Goal: Communication & Community: Answer question/provide support

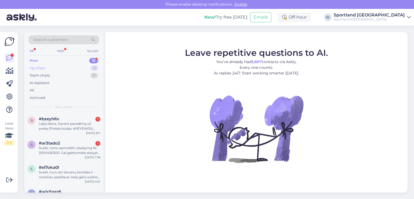
click at [55, 67] on div "My chats 3" at bounding box center [64, 68] width 71 height 8
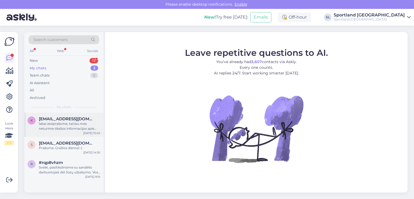
click at [53, 123] on div "labai atsiprašome, tačiau mes neturime tikslios informacijos apie šios prekės p…" at bounding box center [69, 126] width 61 height 10
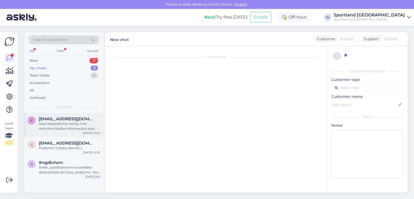
scroll to position [18, 0]
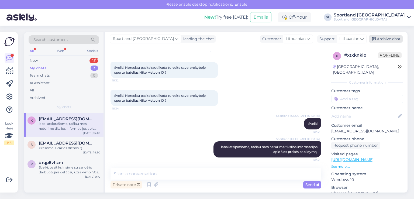
click at [388, 36] on div "Archive chat" at bounding box center [385, 38] width 34 height 7
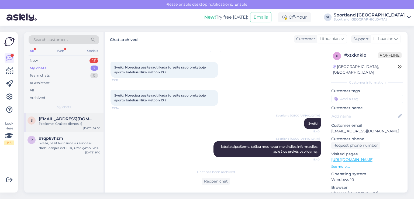
click at [69, 118] on span "[EMAIL_ADDRESS][DOMAIN_NAME]" at bounding box center [67, 118] width 56 height 5
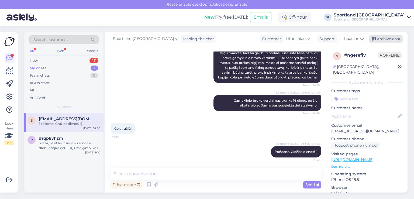
click at [390, 38] on div "Archive chat" at bounding box center [385, 38] width 34 height 7
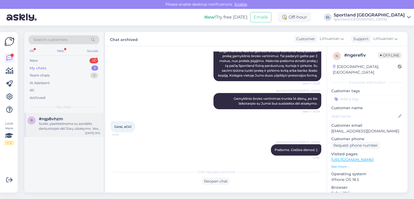
click at [69, 119] on div "#rqp8vhzm" at bounding box center [69, 118] width 61 height 5
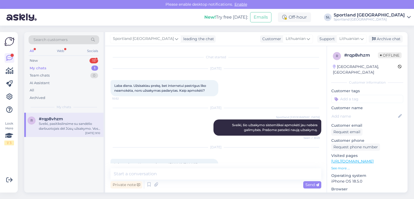
scroll to position [187, 0]
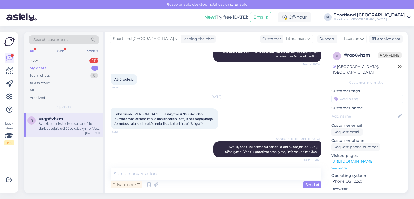
click at [172, 114] on span "Laba diena. [PERSON_NAME] užsakymo #3000428865 numatomas atsiėmimo laikas šiand…" at bounding box center [164, 119] width 100 height 14
copy span "3000428865"
click at [7, 72] on icon at bounding box center [10, 71] width 8 height 6
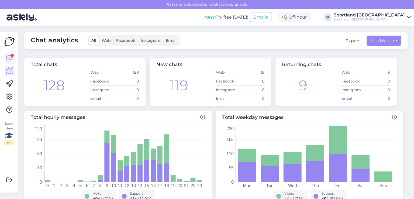
click at [10, 54] on link at bounding box center [10, 58] width 10 height 10
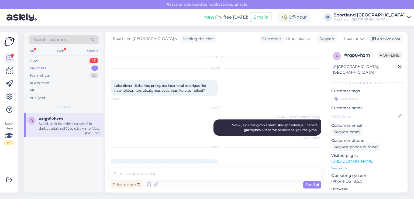
scroll to position [187, 0]
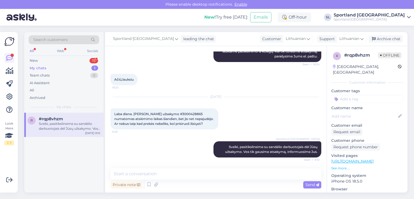
click at [46, 68] on div "My chats 1" at bounding box center [64, 68] width 71 height 8
click at [42, 61] on div "New 15" at bounding box center [64, 61] width 71 height 8
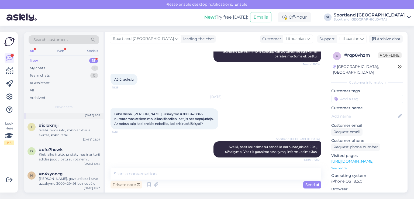
scroll to position [264, 0]
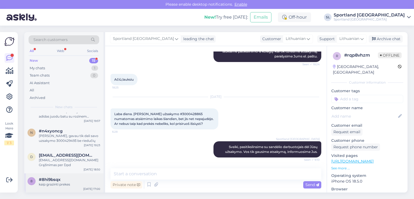
click at [64, 184] on div "kaip grazinti prekes" at bounding box center [69, 184] width 61 height 5
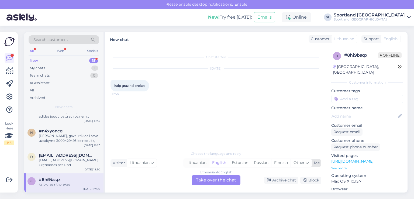
click at [195, 160] on div "Lithuanian" at bounding box center [196, 163] width 25 height 8
click at [206, 181] on div "Lithuanian to Lithuanian Take over the chat" at bounding box center [215, 180] width 49 height 10
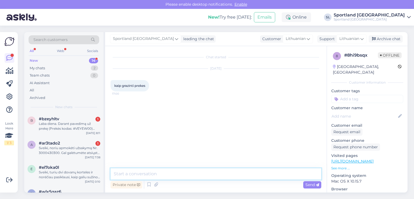
click at [176, 176] on textarea at bounding box center [215, 173] width 211 height 11
click at [138, 174] on textarea "Sveiki, pra6ome patikslinkite prekes norite gr1=inti 5sig" at bounding box center [215, 173] width 211 height 11
click at [213, 173] on textarea "Sveiki, prašome patikslinkite prekes norite gr1=inti 5sig" at bounding box center [215, 173] width 211 height 11
click at [231, 172] on textarea "Sveiki, prašome patikslinkite prekes norite grąžintiinti 5sig" at bounding box center [215, 173] width 211 height 11
click at [238, 172] on textarea "Sveiki, prašome patikslinkite prekes norite grąžintiinti įsig" at bounding box center [215, 173] width 211 height 11
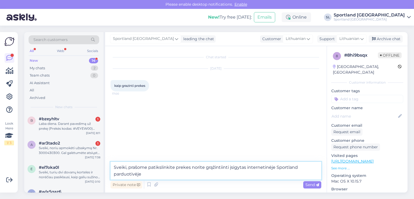
type textarea "Sveiki, prašome patikslinkite prekes norite grąžintiinti įsigytas internetinėje…"
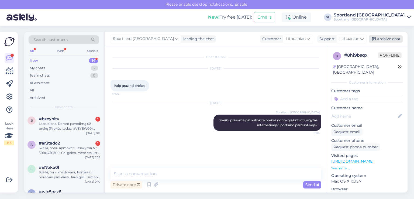
click at [394, 36] on div "Archive chat" at bounding box center [385, 38] width 34 height 7
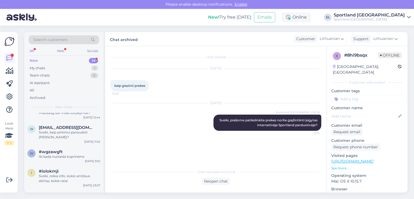
scroll to position [245, 0]
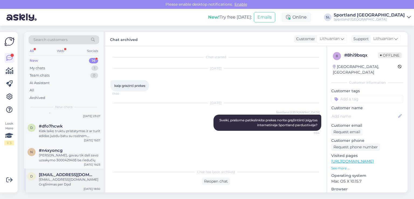
click at [53, 173] on span "dovimot@gmail.com" at bounding box center [67, 174] width 56 height 5
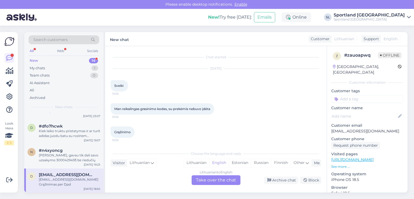
scroll to position [24, 0]
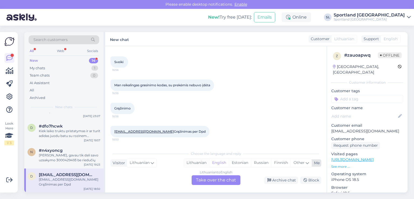
click at [204, 163] on div "Lithuanian" at bounding box center [196, 163] width 25 height 8
click at [213, 178] on div "Lithuanian to Lithuanian Take over the chat" at bounding box center [215, 180] width 49 height 10
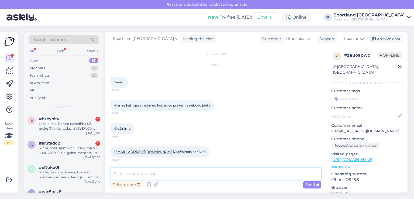
click at [190, 176] on textarea at bounding box center [215, 173] width 211 height 11
type textarea "Sveiki, parašėme Jums laišką el. paštu."
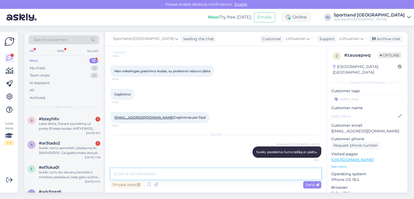
scroll to position [38, 0]
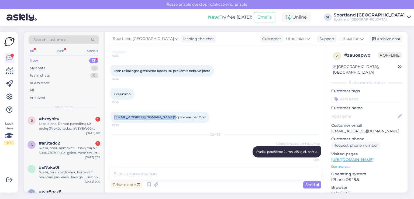
drag, startPoint x: 150, startPoint y: 117, endPoint x: 111, endPoint y: 116, distance: 39.1
click at [111, 116] on div "Dovimot@gmail.com Grąžinimas per Dpd 18:50" at bounding box center [159, 116] width 99 height 11
copy span "Dovimot@gmail.com"
click at [385, 37] on div "Archive chat" at bounding box center [385, 38] width 34 height 7
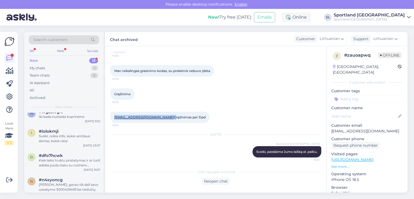
scroll to position [221, 0]
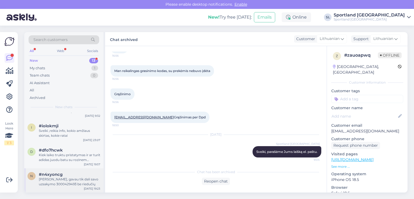
click at [60, 182] on div "Sveiko, gavau tik dali savo uzsakymo 3000429493 be riedučių" at bounding box center [69, 182] width 61 height 10
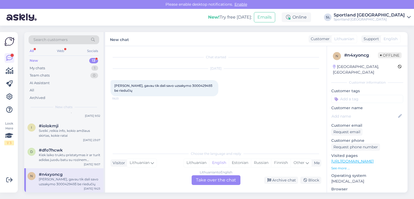
click at [186, 83] on span "Sveiko, gavau tik dali savo uzsakymo 3000429493 be riedučių" at bounding box center [163, 87] width 99 height 9
copy span "3000429493"
click at [194, 162] on div "Lithuanian" at bounding box center [196, 163] width 25 height 8
click at [208, 180] on div "Lithuanian to Lithuanian Take over the chat" at bounding box center [215, 180] width 49 height 10
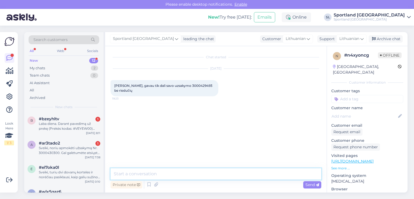
click at [188, 173] on textarea at bounding box center [215, 173] width 211 height 11
type textarea "Sveiki"
click at [159, 174] on textarea at bounding box center [215, 173] width 211 height 11
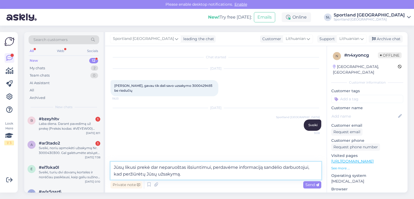
type textarea "Jūsų likusi prekė dar neparuoštas išsiuntimui, perdavėme informaciją sandėlio d…"
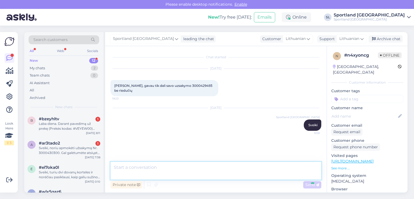
scroll to position [6, 0]
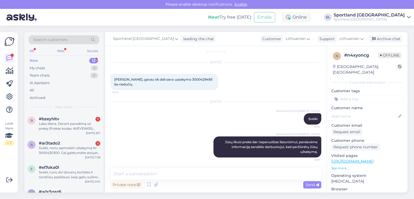
click at [181, 80] on span "Sveiko, gavau tik dali savo uzsakymo 3000429493 be riedučių" at bounding box center [163, 81] width 99 height 9
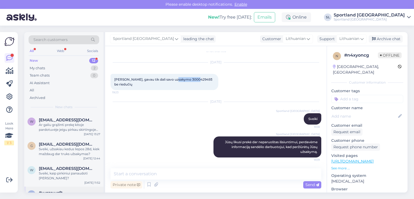
scroll to position [196, 0]
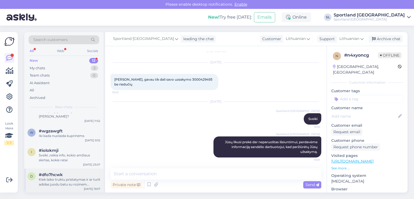
click at [67, 174] on div "#dfo7hcwk" at bounding box center [69, 174] width 61 height 5
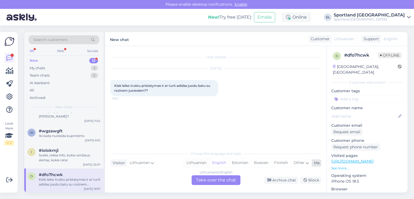
click at [190, 160] on div "Lithuanian" at bounding box center [196, 163] width 25 height 8
click at [207, 179] on div "Lithuanian to Lithuanian Take over the chat" at bounding box center [215, 180] width 49 height 10
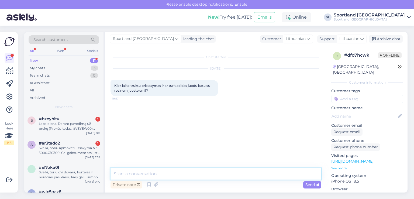
click at [194, 175] on textarea at bounding box center [215, 173] width 211 height 11
type textarea "Sveiki"
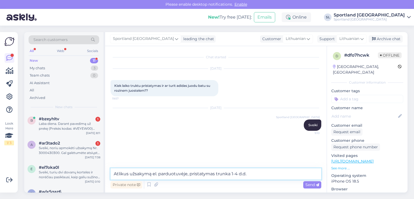
type textarea "Atlikus užsakymą el. parduotuvėje, pristatymas trunka 1-4 d.d."
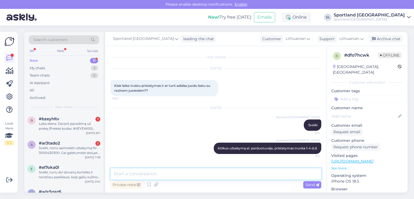
scroll to position [1, 0]
paste textarea "https://sportland.lt/searchresults?q=adidas%20barreda"
type textarea "pridedame nuorodą į turimas prekes: https://sportland.lt/searchresults?q=adidas…"
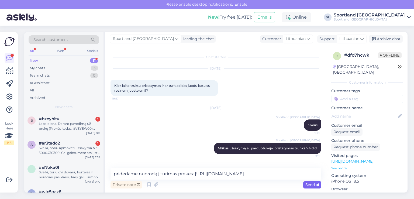
click at [307, 181] on div "Send" at bounding box center [312, 184] width 18 height 7
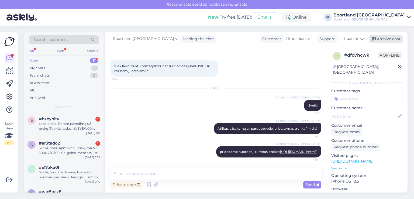
drag, startPoint x: 397, startPoint y: 41, endPoint x: 389, endPoint y: 39, distance: 8.8
click at [397, 40] on div "Archive chat" at bounding box center [385, 38] width 34 height 7
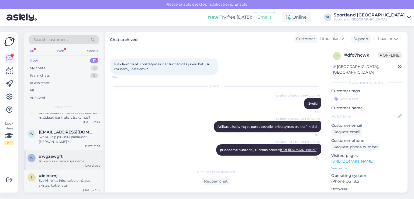
scroll to position [172, 0]
click at [51, 180] on div "Sveiki ,reikia info, kokio amžiaus skirtas, kokie ratai" at bounding box center [69, 182] width 61 height 10
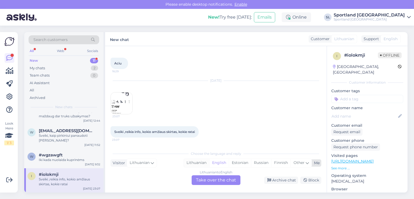
click at [205, 162] on div "Lithuanian" at bounding box center [196, 163] width 25 height 8
click at [211, 181] on div "Lithuanian to Lithuanian Take over the chat" at bounding box center [215, 180] width 49 height 10
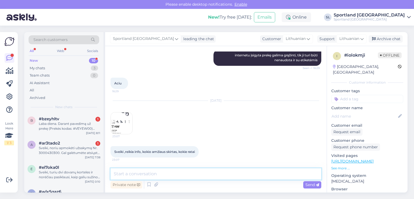
click at [187, 179] on textarea at bounding box center [215, 173] width 211 height 11
type textarea "Sveiki"
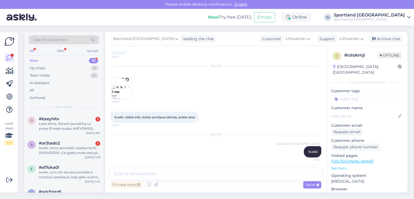
click at [121, 85] on img at bounding box center [122, 89] width 22 height 22
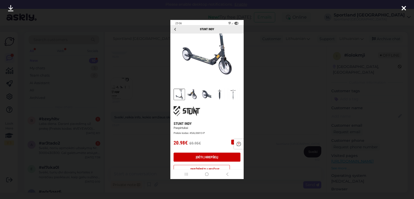
click at [407, 8] on div at bounding box center [403, 8] width 11 height 17
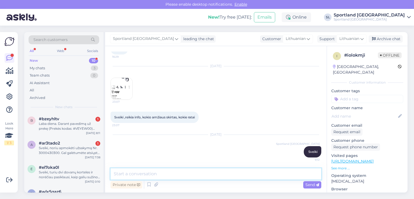
click at [227, 176] on textarea at bounding box center [215, 173] width 211 height 11
type textarea "d"
type textarea "susisieksime su sandėlio darbuotoju dėl tikslesnios infromacijos."
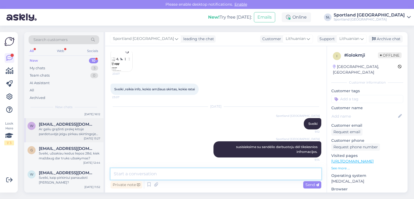
scroll to position [148, 0]
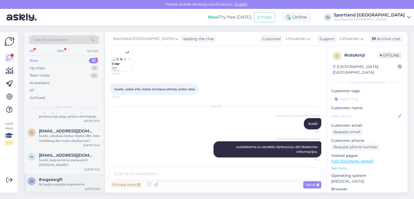
click at [59, 187] on div "w #wgzawgft Iki kada nuolaida kuprinėms Aug 10 9:32" at bounding box center [63, 182] width 79 height 19
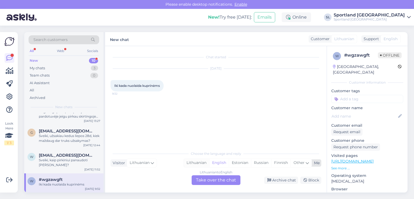
click at [195, 163] on div "Lithuanian" at bounding box center [196, 163] width 25 height 8
click at [200, 179] on div "Lithuanian to Lithuanian Take over the chat" at bounding box center [215, 180] width 49 height 10
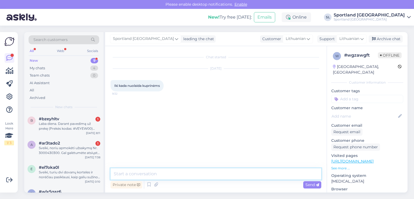
click at [181, 174] on textarea at bounding box center [215, 173] width 211 height 11
type textarea "Sveiki, apgailestaujame, tačiau infromacijos neturime."
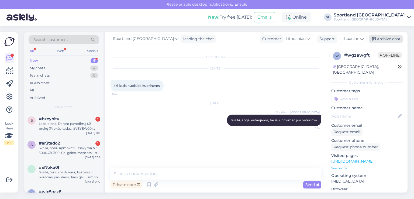
click at [385, 37] on div "Archive chat" at bounding box center [385, 38] width 34 height 7
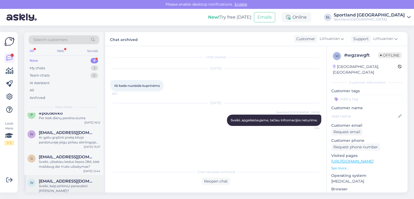
scroll to position [128, 0]
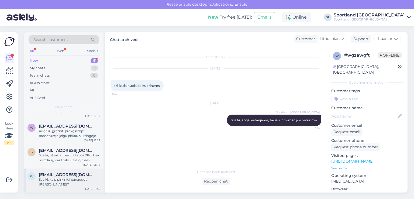
click at [67, 184] on div "Sveiki, kaip pirkiniui panaudoti dovanu kortele?" at bounding box center [69, 182] width 61 height 10
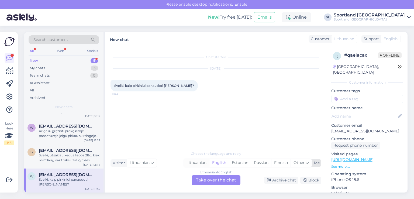
drag, startPoint x: 200, startPoint y: 160, endPoint x: 199, endPoint y: 164, distance: 3.5
click at [200, 160] on div "Lithuanian" at bounding box center [196, 163] width 25 height 8
drag, startPoint x: 205, startPoint y: 179, endPoint x: 192, endPoint y: 173, distance: 14.6
click at [204, 179] on div "Lithuanian to Lithuanian Take over the chat" at bounding box center [215, 180] width 49 height 10
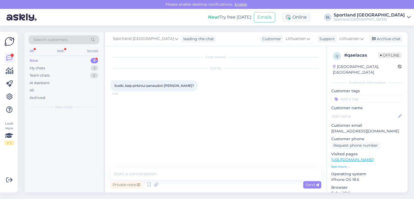
scroll to position [0, 0]
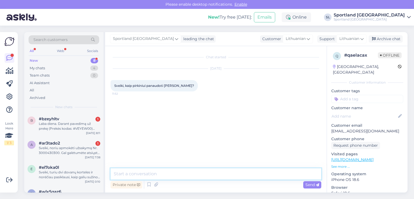
click at [184, 174] on textarea at bounding box center [215, 173] width 211 height 11
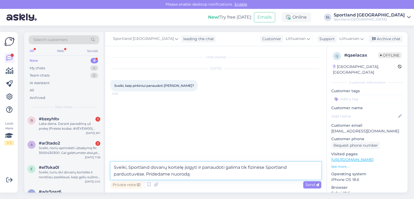
paste textarea "https://sportland.lt/dovanukortele"
type textarea "Sveiki, Sportland dovanų kortelę įsigyti ir panaudoti galima tik fizinėse Sport…"
click at [305, 183] on span "Send" at bounding box center [312, 184] width 14 height 5
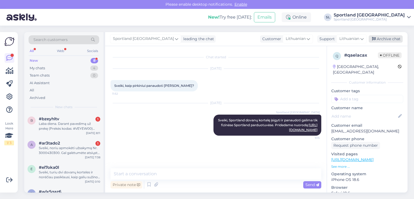
click at [393, 38] on div "Archive chat" at bounding box center [385, 38] width 34 height 7
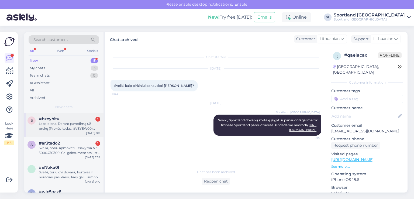
scroll to position [104, 0]
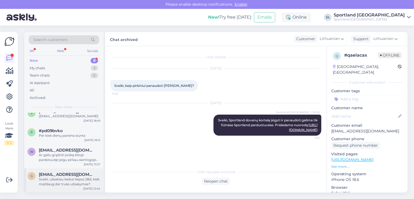
click at [70, 186] on div "Sveiki, užsakiau kedus liepos 28d, kiek maždaug dar truks užsakymas?" at bounding box center [69, 182] width 61 height 10
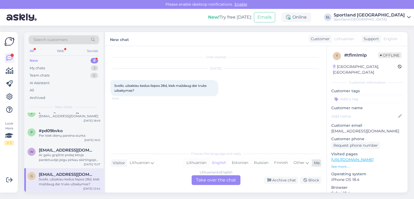
click at [198, 162] on div "Lithuanian" at bounding box center [196, 163] width 25 height 8
click at [205, 176] on div "Lithuanian to Lithuanian Take over the chat" at bounding box center [215, 180] width 49 height 10
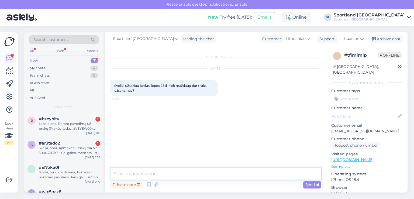
click at [181, 175] on textarea at bounding box center [215, 173] width 211 height 11
type textarea "Sveiki"
type textarea "prašome nurodykite užsakymo numerį."
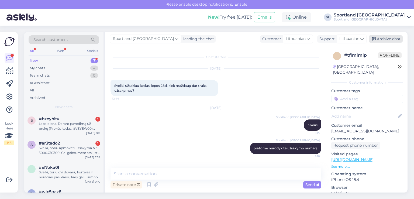
click at [394, 37] on div "Archive chat" at bounding box center [385, 38] width 34 height 7
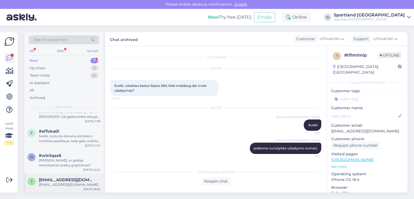
scroll to position [80, 0]
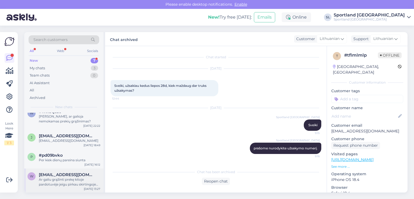
click at [69, 178] on div "Ar galiu grąžinti prekę kitoje pardotuvėje jeigu pirkau skirtingoje lokacijoje?…" at bounding box center [69, 182] width 61 height 10
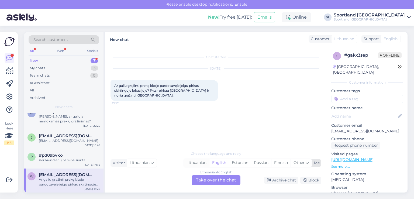
click at [194, 159] on div "Lithuanian" at bounding box center [196, 163] width 25 height 8
drag, startPoint x: 207, startPoint y: 180, endPoint x: 203, endPoint y: 177, distance: 4.6
click at [206, 180] on div "Lithuanian to Lithuanian Take over the chat" at bounding box center [215, 180] width 49 height 10
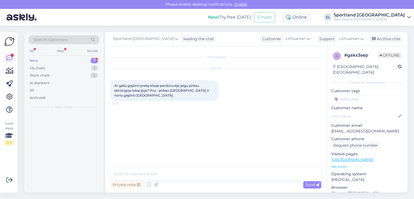
scroll to position [0, 0]
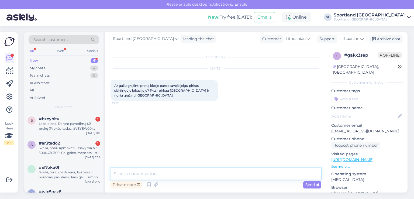
click at [186, 174] on textarea at bounding box center [215, 173] width 211 height 11
type textarea "Sveiki"
type textarea "p"
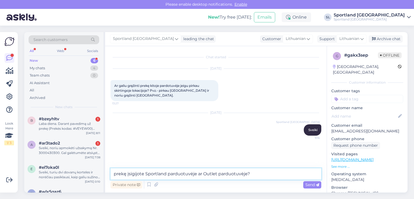
type textarea "prekę įsigijote Sportland parduotuvėje ar Outlet parduotuvėje?"
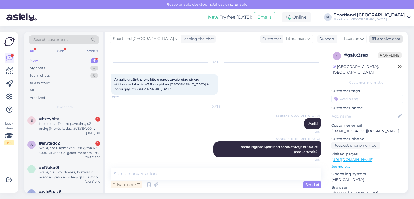
click at [385, 37] on div "Archive chat" at bounding box center [385, 38] width 34 height 7
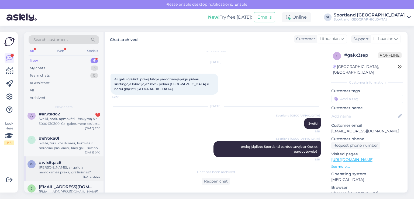
scroll to position [56, 0]
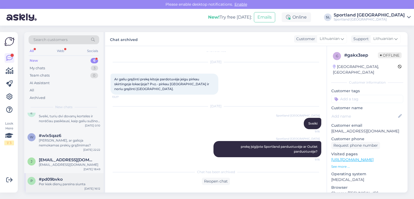
click at [81, 179] on div "#pd09bvko" at bounding box center [69, 179] width 61 height 5
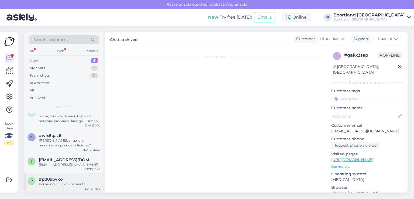
scroll to position [0, 0]
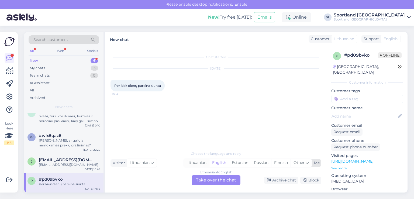
click at [199, 160] on div "Lithuanian" at bounding box center [196, 163] width 25 height 8
click at [207, 177] on div "Lithuanian to Lithuanian Take over the chat" at bounding box center [215, 180] width 49 height 10
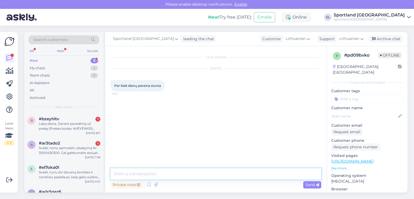
drag, startPoint x: 189, startPoint y: 175, endPoint x: 187, endPoint y: 173, distance: 2.9
click at [189, 175] on textarea at bounding box center [215, 173] width 211 height 11
type textarea "Sveiki"
type textarea "užsakymo pristatymas trunka 1-4 d.d."
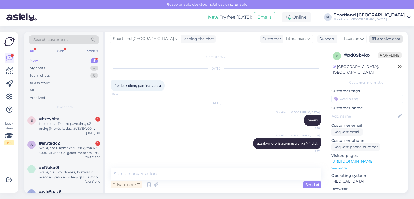
click at [393, 38] on div "Archive chat" at bounding box center [385, 38] width 34 height 7
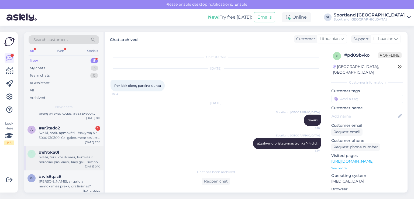
scroll to position [37, 0]
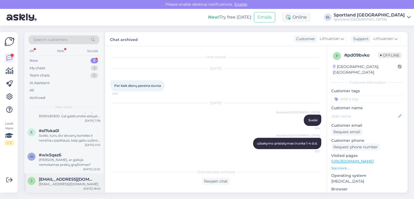
click at [74, 183] on div "jolitadziaugiene@gmail.com" at bounding box center [69, 183] width 61 height 5
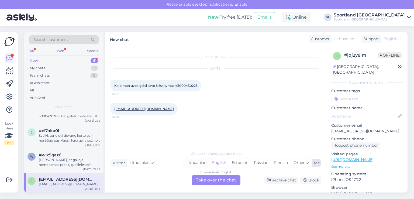
click at [191, 163] on div "Lithuanian" at bounding box center [196, 163] width 25 height 8
click at [209, 180] on div "Lithuanian to Lithuanian Take over the chat" at bounding box center [215, 180] width 49 height 10
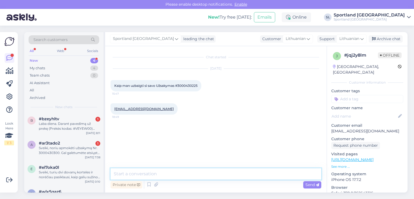
click at [179, 173] on textarea at bounding box center [215, 173] width 211 height 11
type textarea "Sveiki"
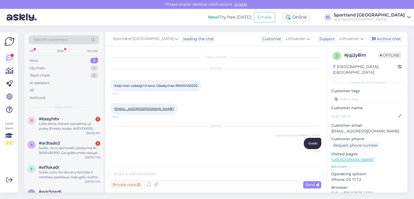
click at [191, 85] on span "Kaip man uzbaigti si savo Užsakymas #3000430225" at bounding box center [155, 85] width 83 height 4
copy div "3000430225 15:47"
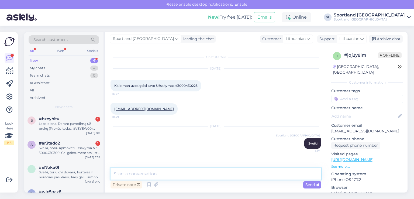
click at [160, 169] on textarea at bounding box center [215, 173] width 211 height 11
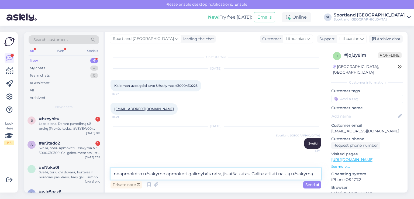
type textarea "neapmokėto užsakymo apmokėti galimybės nėra, jis atšauktas. Galite atlikti nauj…"
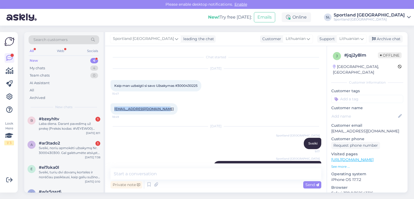
drag, startPoint x: 158, startPoint y: 110, endPoint x: 113, endPoint y: 112, distance: 45.3
click at [113, 112] on div "jolitadziaugiene@gmail.com 18:49" at bounding box center [143, 108] width 67 height 11
copy link "jolitadziaugiene@gmail.com"
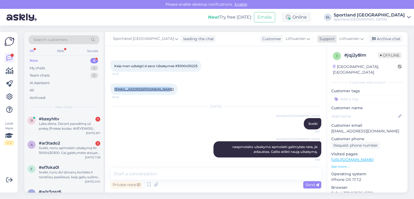
drag, startPoint x: 395, startPoint y: 40, endPoint x: 390, endPoint y: 41, distance: 5.0
click at [395, 40] on div "Archive chat" at bounding box center [385, 38] width 34 height 7
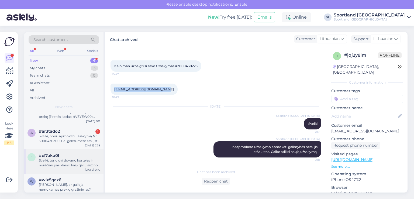
scroll to position [17, 0]
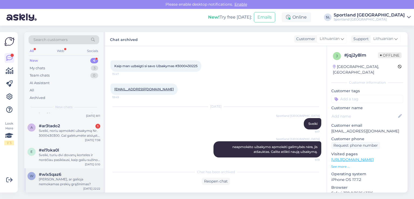
click at [73, 183] on div "Sveiki, ar galioja nemokamas prekių grąžinimas?" at bounding box center [69, 182] width 61 height 10
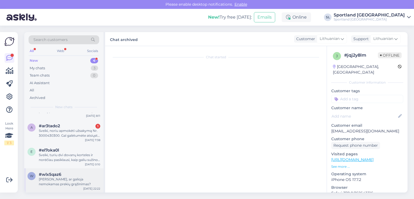
scroll to position [0, 0]
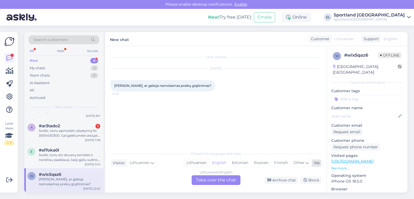
click at [204, 159] on div "Lithuanian" at bounding box center [196, 163] width 25 height 8
click at [210, 176] on div "Lithuanian to Lithuanian Take over the chat" at bounding box center [215, 180] width 49 height 10
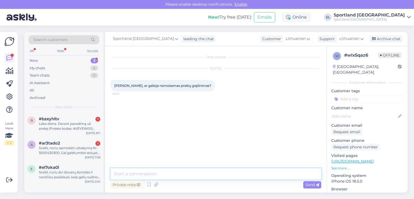
drag, startPoint x: 188, startPoint y: 175, endPoint x: 186, endPoint y: 173, distance: 3.1
click at [187, 175] on textarea at bounding box center [215, 173] width 211 height 11
click at [129, 175] on textarea "Sveiki, internetinėje Sportland" at bounding box center [215, 173] width 211 height 11
drag, startPoint x: 183, startPoint y: 174, endPoint x: 130, endPoint y: 170, distance: 53.1
click at [128, 171] on textarea "Sveiki, šinternetinėje Sportland" at bounding box center [215, 173] width 211 height 11
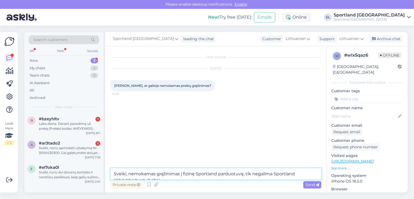
click at [156, 172] on textarea "Sveiki, nemokamas grąžinimas į fizinę Sportland parduotuvę, tik negalima Sportl…" at bounding box center [215, 173] width 211 height 11
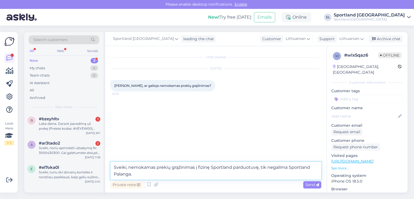
click at [288, 167] on textarea "Sveiki, nemokamas prekių grąžinimas į fizinę Sportland parduotuvę, tik negalima…" at bounding box center [215, 171] width 211 height 18
type textarea "Sveiki, nemokamas prekių grąžinimas į fizinę Sportland parduotuvę, tik negalima…"
click at [309, 181] on div "Send" at bounding box center [312, 184] width 18 height 7
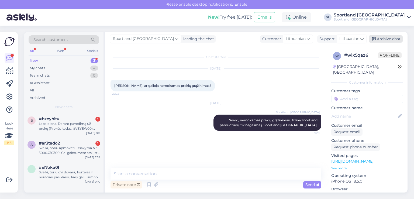
click at [392, 35] on div "Archive chat" at bounding box center [385, 38] width 34 height 7
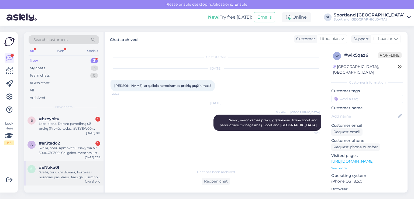
click at [71, 183] on div "e #el7oka0l Sveiki, turiu dvi dovanų korteles ir norėčiau pasiklausi, kaip gali…" at bounding box center [63, 173] width 79 height 24
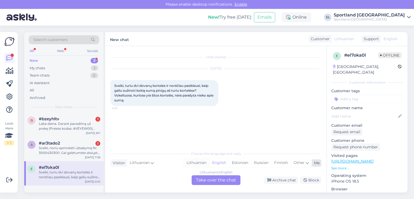
click at [196, 161] on div "Lithuanian" at bounding box center [196, 163] width 25 height 8
drag, startPoint x: 210, startPoint y: 178, endPoint x: 201, endPoint y: 177, distance: 8.4
click at [209, 178] on div "Lithuanian to Lithuanian Take over the chat" at bounding box center [215, 180] width 49 height 10
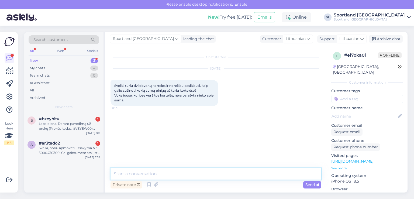
click at [193, 176] on textarea at bounding box center [215, 173] width 211 height 11
type textarea "Sveiki"
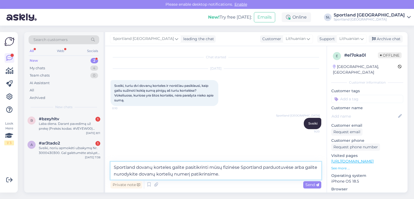
type textarea "Sportland dovanų korteles galite pasitikrinti mūsų fizinėse Sportland parduotuv…"
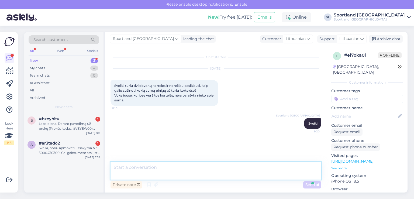
scroll to position [5, 0]
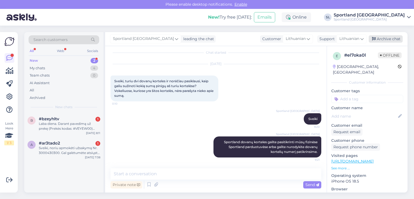
click at [380, 38] on div "Archive chat" at bounding box center [385, 38] width 34 height 7
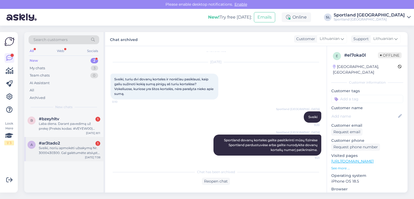
click at [59, 152] on div "Sveiki, noriu apmokėti užsakymą Nr. 3000430300. Gal galėtumėte atsiųsti man sąs…" at bounding box center [69, 150] width 61 height 10
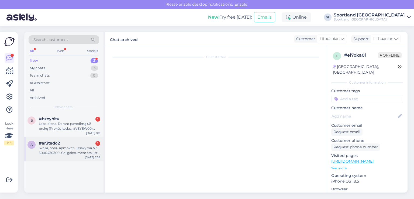
scroll to position [0, 0]
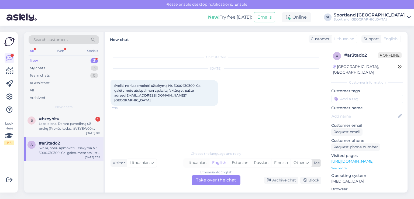
click at [187, 161] on div "Lithuanian" at bounding box center [196, 163] width 25 height 8
click at [215, 182] on div "Lithuanian to Lithuanian Take over the chat" at bounding box center [215, 180] width 49 height 10
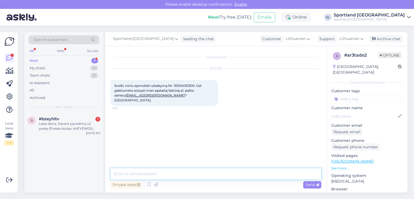
click at [188, 175] on textarea at bounding box center [215, 173] width 211 height 11
type textarea "Sveiki"
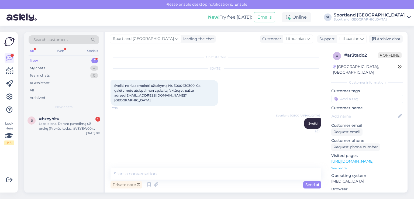
click at [186, 83] on span "Sveiki, noriu apmokėti užsakymą Nr. 3000430300. Gal galėtumėte atsiųsti man sąs…" at bounding box center [158, 92] width 88 height 19
copy span "3000430300"
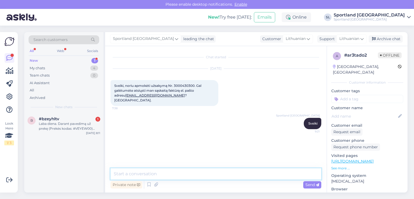
click at [176, 175] on textarea at bounding box center [215, 173] width 211 height 11
type textarea "u"
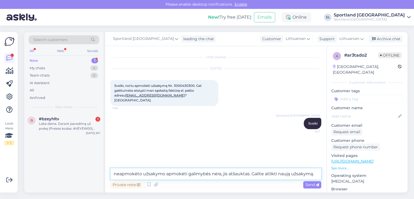
type textarea "neapmokėto užsakymo apmokėti galimybės nėra, jis atšauktas. Galite atlikti nauj…"
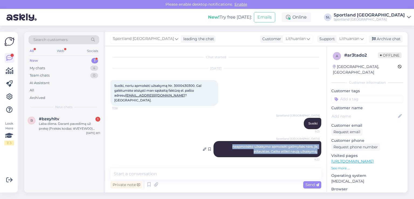
drag, startPoint x: 317, startPoint y: 149, endPoint x: 222, endPoint y: 139, distance: 95.3
click at [222, 141] on div "Sportland Lithuania neapmokėto užsakymo apmokėti galimybės nėra, jis atšauktas.…" at bounding box center [267, 149] width 108 height 16
copy span "neapmokėto užsakymo apmokėti galimybės nėra, jis atšauktas. Galite atlikti nauj…"
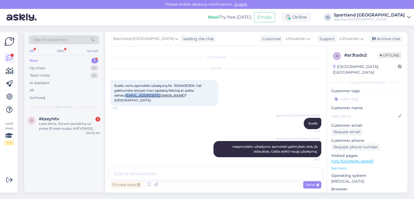
drag, startPoint x: 149, startPoint y: 94, endPoint x: 115, endPoint y: 96, distance: 34.0
click at [115, 96] on span "Sveiki, noriu apmokėti užsakymą Nr. 3000430300. Gal galėtumėte atsiųsti man sąs…" at bounding box center [158, 92] width 88 height 19
copy link "oka1504@gmail.com"
click at [393, 36] on div "Archive chat" at bounding box center [385, 38] width 34 height 7
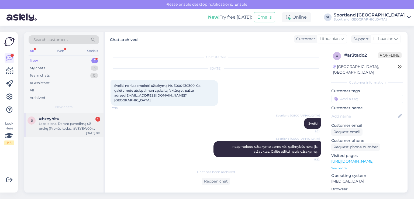
click at [61, 118] on div "#bzeyhltv 1" at bounding box center [69, 118] width 61 height 5
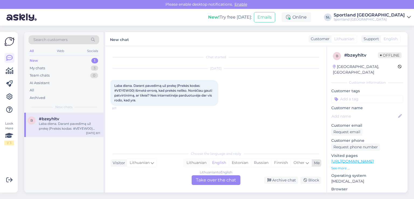
click at [200, 162] on div "Lithuanian" at bounding box center [196, 163] width 25 height 8
click at [215, 181] on div "Lithuanian to Lithuanian Take over the chat" at bounding box center [215, 180] width 49 height 10
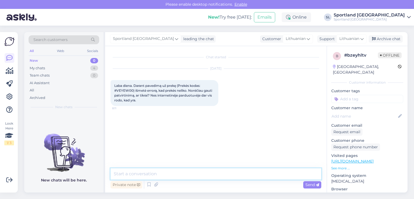
click at [190, 175] on textarea at bounding box center [215, 173] width 211 height 11
type textarea "Sveiki"
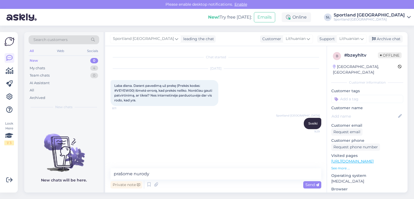
click at [119, 89] on span "Laba diena. Darant pavedimą už prekę (Prekės kodas: #VEYEW00) išmetė errorą, ka…" at bounding box center [163, 92] width 99 height 19
copy span "VEYEW00"
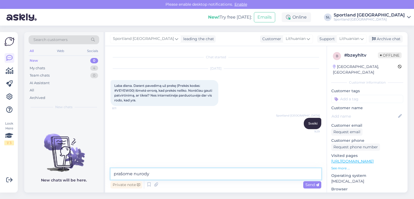
drag, startPoint x: 178, startPoint y: 175, endPoint x: 136, endPoint y: 171, distance: 42.5
click at [136, 171] on textarea "prašome nurody" at bounding box center [215, 173] width 211 height 11
click at [260, 174] on textarea "prašome patikslinkite kieno vardu atlikinėjote užsakymą" at bounding box center [215, 173] width 211 height 11
type textarea "prašome patikslinkite kieno vardu atlikinėjote užsakymą?"
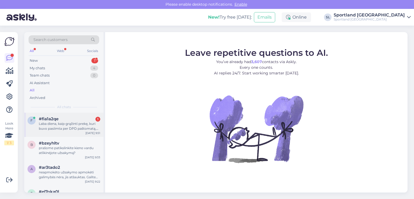
click at [73, 124] on div "Laba diena, kaip grąžinti prekę, kuri buvo pasiimta per DPD paštomatą, jei siun…" at bounding box center [69, 126] width 61 height 10
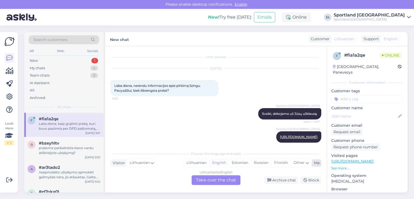
scroll to position [101, 0]
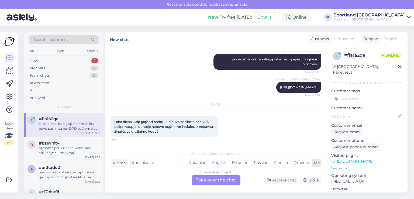
click at [193, 166] on div "Lithuanian" at bounding box center [196, 163] width 25 height 8
click at [209, 177] on div "Lithuanian to Lithuanian Take over the chat" at bounding box center [215, 180] width 49 height 10
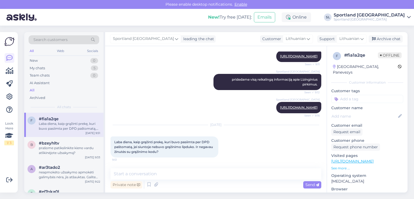
scroll to position [81, 0]
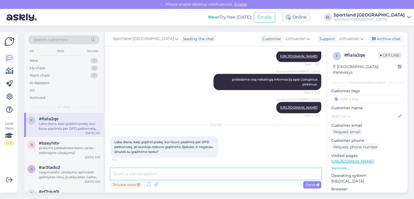
click at [184, 174] on textarea at bounding box center [215, 173] width 211 height 11
type textarea "Sveiki"
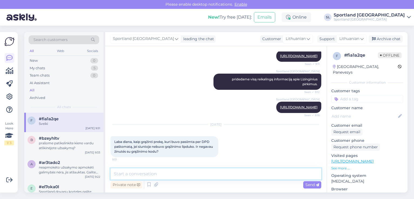
scroll to position [104, 0]
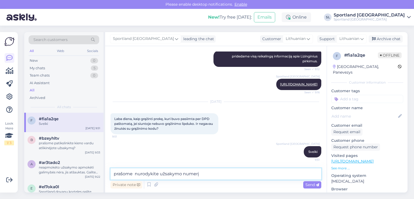
type textarea "prašome nurodykite užsakymo numerį"
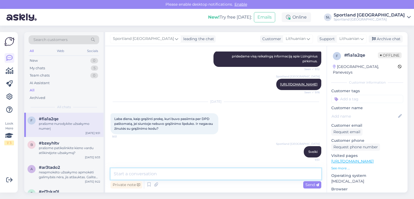
scroll to position [127, 0]
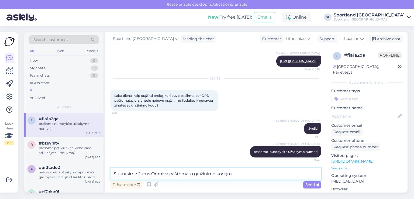
type textarea "Sukursime Jums Omniva paštomato grąžinimo kodą"
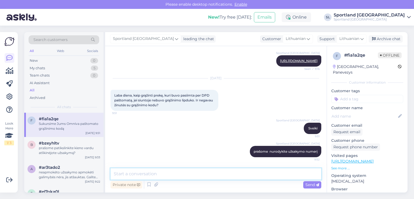
scroll to position [150, 0]
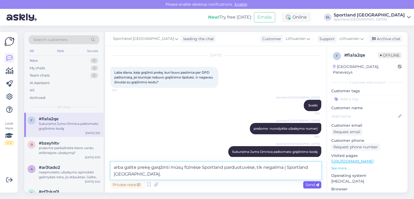
type textarea "arba galite prekę garąžinti mūsų fizinėse Sportland parduotuvėse, tik negalima …"
click at [309, 185] on span "Send" at bounding box center [312, 184] width 14 height 5
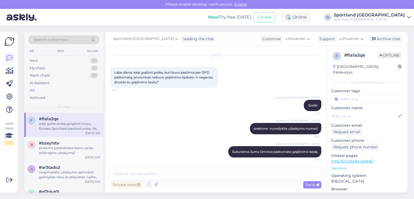
scroll to position [178, 0]
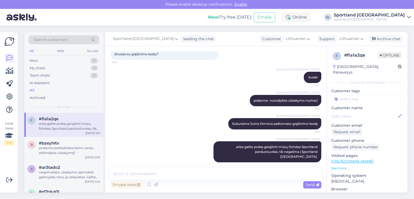
click at [272, 179] on div "Private note Send" at bounding box center [215, 184] width 211 height 10
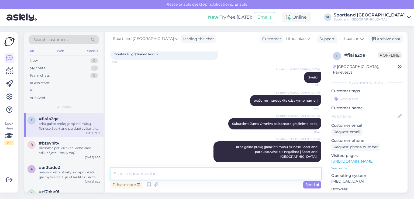
click at [270, 174] on textarea at bounding box center [215, 173] width 211 height 11
type textarea "g"
type textarea "prie prekės turite pridėti užpildytą grąžinimo lapą."
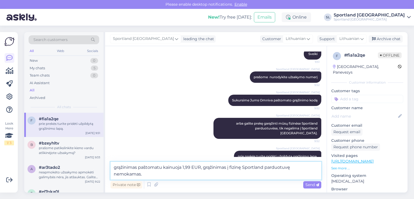
type textarea "grąžinimas paštomatu kainuoja 1,99 EUR, grąžinimas į fizinę Sportland parduotuv…"
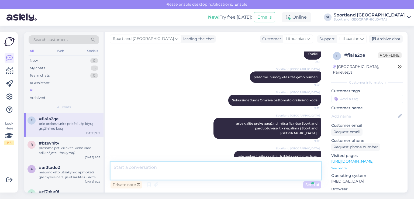
scroll to position [229, 0]
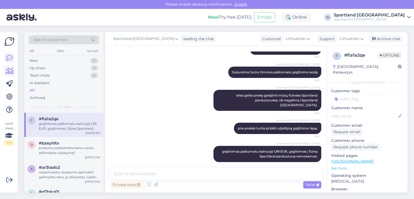
click at [11, 71] on icon at bounding box center [10, 71] width 8 height 6
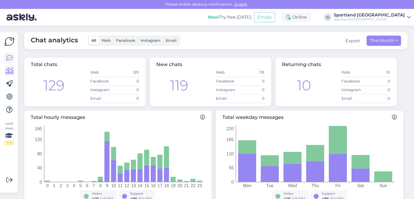
click at [8, 58] on icon at bounding box center [9, 58] width 6 height 6
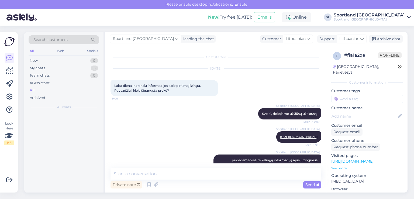
scroll to position [148, 0]
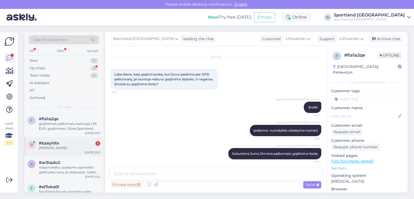
click at [43, 152] on div "b #bzeyhltv 1 Agnės Vėbraitės Aug 11 9:33" at bounding box center [63, 146] width 79 height 19
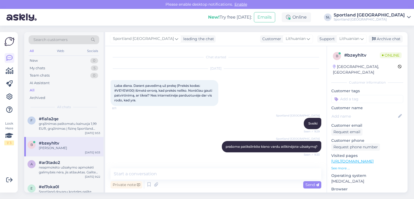
scroll to position [18, 0]
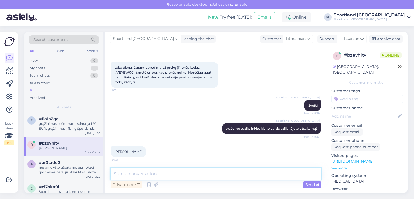
click at [169, 176] on textarea at bounding box center [215, 173] width 211 height 11
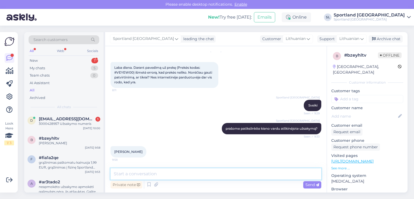
click at [171, 174] on textarea at bounding box center [215, 173] width 211 height 11
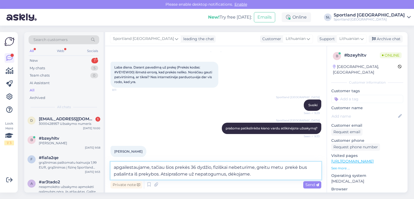
click at [249, 174] on textarea "apgailestaujame, tačiau šios prekės 36 dydžio, fiziškai nebeturime, greitu metu…" at bounding box center [215, 171] width 211 height 18
type textarea "apgailestaujame, tačiau šios prekės 36 dydžio, fiziškai nebeturime, greitu metu…"
click at [313, 186] on span "Send" at bounding box center [312, 184] width 14 height 5
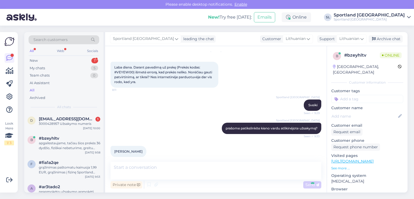
scroll to position [56, 0]
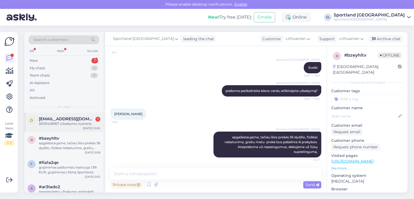
click at [76, 123] on div "3000428957 Užsakymo numeris" at bounding box center [69, 123] width 61 height 5
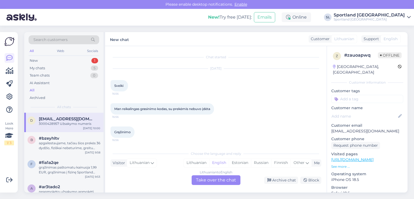
scroll to position [81, 0]
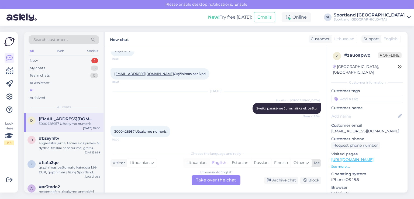
click at [202, 162] on div "Lithuanian" at bounding box center [196, 163] width 25 height 8
click at [217, 182] on div "Lithuanian to Lithuanian Take over the chat" at bounding box center [215, 180] width 49 height 10
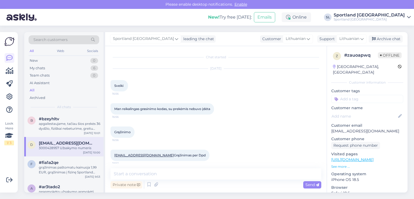
scroll to position [61, 0]
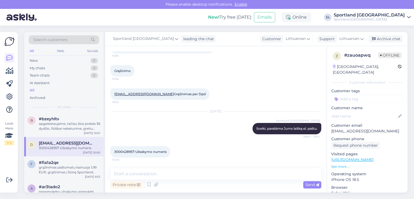
click at [121, 148] on div "3000428957 Užsakymo numeris 10:00" at bounding box center [140, 151] width 60 height 11
copy span "3000428957"
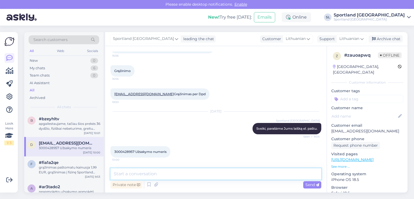
click at [167, 174] on textarea at bounding box center [215, 173] width 211 height 11
type textarea "dėkojame, Omniva paštomato grąžinimo kodą išsiuntėme el. paštu ."
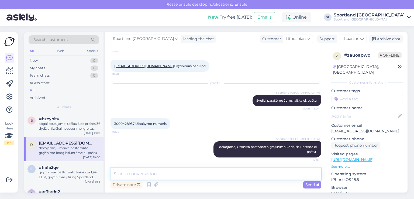
scroll to position [89, 0]
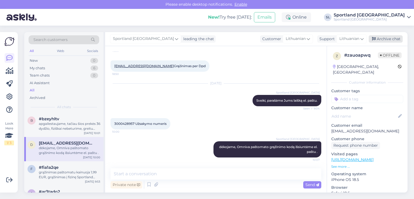
click at [388, 36] on div "Archive chat" at bounding box center [385, 38] width 34 height 7
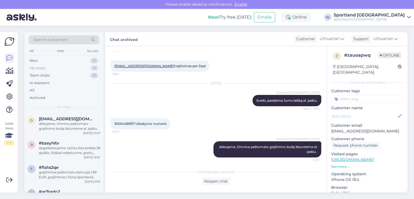
click at [54, 66] on div "My chats 5" at bounding box center [64, 68] width 71 height 8
click at [68, 132] on div "b #bzeyhltv apgailestaujame, tačiau šios prekės 36 dydžio, fiziškai nebeturime,…" at bounding box center [63, 125] width 79 height 24
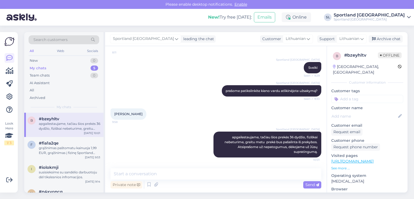
scroll to position [56, 0]
click at [389, 40] on div "Archive chat" at bounding box center [385, 38] width 34 height 7
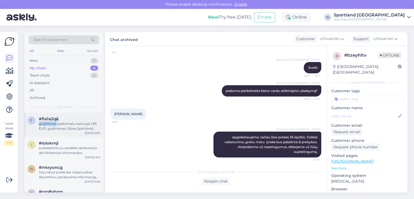
click at [56, 121] on div "#fia1a2qe grąžinimas paštomatu kainuoja 1,99 EUR, grąžinimas į fizinę Sportland…" at bounding box center [69, 123] width 61 height 15
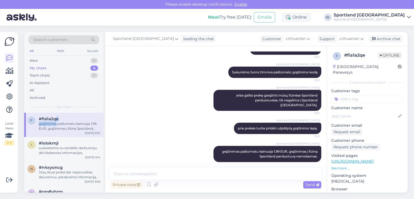
scroll to position [229, 0]
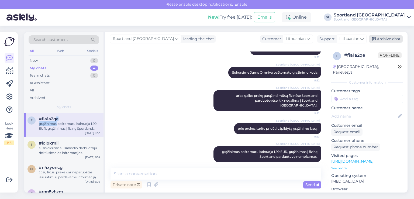
click at [394, 40] on div "Archive chat" at bounding box center [385, 38] width 34 height 7
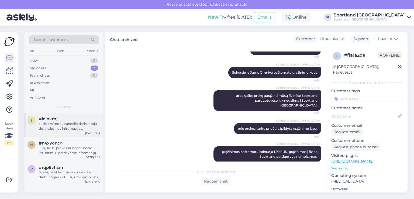
click at [69, 119] on div "#iolokmji" at bounding box center [69, 118] width 61 height 5
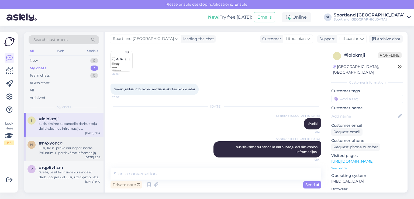
click at [65, 149] on div "Jūsų likusi prekė dar neparuoštas išsiuntimui, perdavėme informaciją sandėlio d…" at bounding box center [69, 150] width 61 height 10
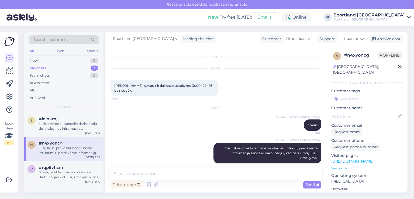
scroll to position [6, 0]
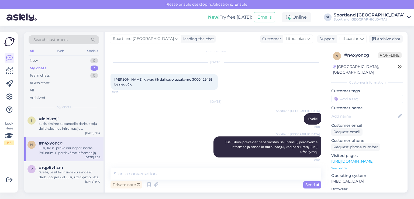
click at [186, 78] on span "Sveiko, gavau tik dali savo uzsakymo 3000429493 be riedučių" at bounding box center [163, 81] width 99 height 9
copy span "3000429493"
click at [40, 130] on div "susisieksime su sandėlio darbuotoju dėl tikslesnios infromacijos." at bounding box center [69, 126] width 61 height 10
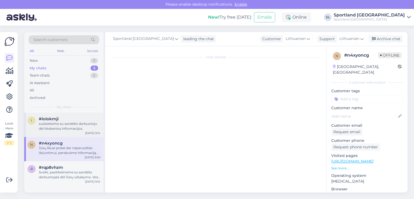
scroll to position [274, 0]
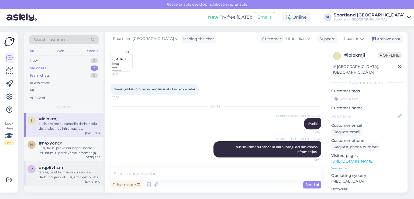
click at [66, 172] on div "Sveiki, pasitikslinsime su sandėlio darbuotojais dėl Jūsų užsakymo. Vos tik gau…" at bounding box center [69, 175] width 61 height 10
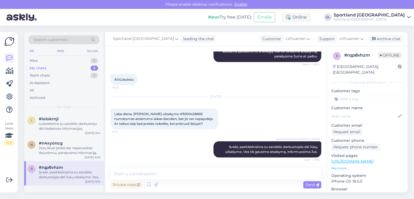
click at [169, 112] on span "Laba diena. Rašo užsakymo #3000428865 numatomas atsiėmimo laikas šiandien, bet …" at bounding box center [164, 119] width 100 height 14
copy span "3000428865"
click at [165, 112] on span "Laba diena. Rašo užsakymo #3000428865 numatomas atsiėmimo laikas šiandien, bet …" at bounding box center [164, 119] width 100 height 14
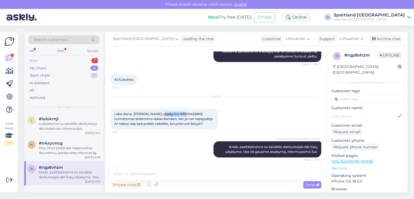
click at [58, 59] on div "New 1" at bounding box center [64, 61] width 71 height 8
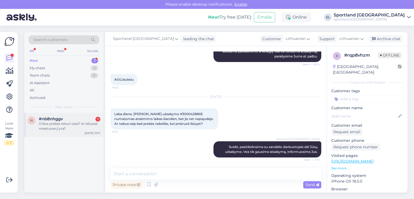
click at [56, 122] on div "O šios prekės neturi visai? Ar kituose miestuose ji yra?" at bounding box center [69, 126] width 61 height 10
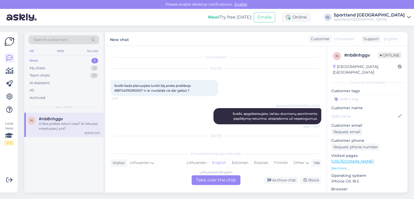
scroll to position [22, 0]
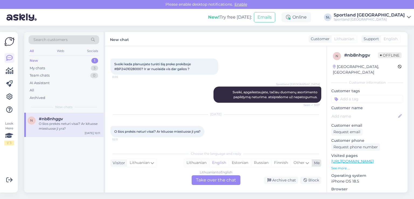
click at [201, 163] on div "Lithuanian" at bounding box center [196, 163] width 25 height 8
drag, startPoint x: 208, startPoint y: 184, endPoint x: 205, endPoint y: 183, distance: 3.3
click at [208, 184] on div "Chat started Aug 8 2025 Sveiki kada planuojate turėti šią preke prekiboje #BP24…" at bounding box center [215, 119] width 221 height 146
click at [198, 179] on div "Lithuanian to Lithuanian Take over the chat" at bounding box center [215, 180] width 49 height 10
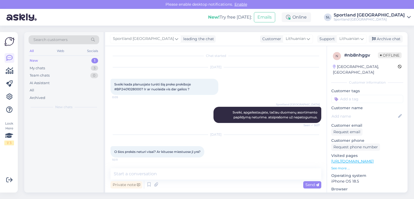
scroll to position [1, 0]
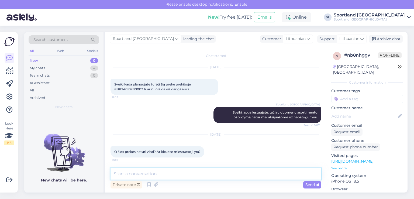
click at [185, 169] on textarea at bounding box center [215, 173] width 211 height 11
type textarea "Sveiki"
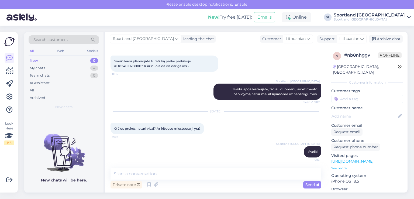
click at [123, 63] on div "Sveiki kada planuojate turėti šią preke prekiboje #BP2401028000? Ir ar nuolaida…" at bounding box center [164, 63] width 108 height 16
click at [123, 64] on div "Sveiki kada planuojate turėti šią preke prekiboje #BP2401028000? Ir ar nuolaida…" at bounding box center [164, 63] width 108 height 16
click at [125, 68] on div "Sveiki kada planuojate turėti šią preke prekiboje #BP2401028000? Ir ar nuolaida…" at bounding box center [164, 63] width 108 height 16
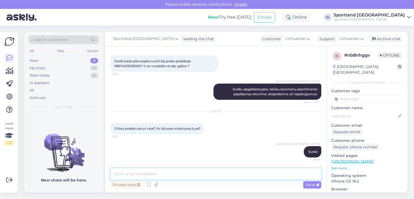
click at [155, 176] on textarea at bounding box center [215, 173] width 211 height 11
type textarea "šios prekės niekur nebeturime."
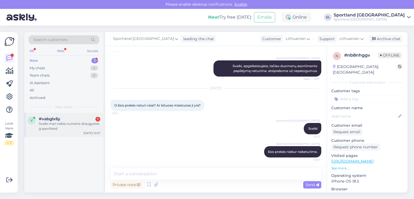
click at [77, 128] on div "Sveiki man reikia numerio draugystes g sportland" at bounding box center [69, 126] width 61 height 10
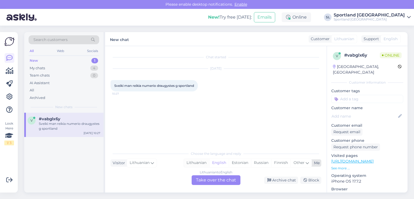
click at [197, 163] on div "Lithuanian" at bounding box center [196, 163] width 25 height 8
click at [201, 180] on div "Lithuanian to Lithuanian Take over the chat" at bounding box center [215, 180] width 49 height 10
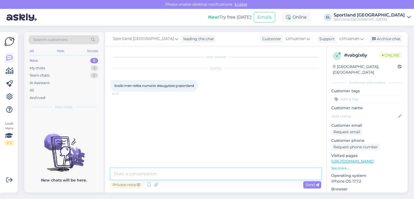
click at [180, 175] on textarea at bounding box center [215, 173] width 211 height 11
type textarea "Sveiki"
click at [175, 176] on textarea at bounding box center [215, 173] width 211 height 11
paste textarea "Sportland Outlet Kaunas Draugystės g. 6A P-Š 10:00-20:00, S 10:00-19:00 kaunas@…"
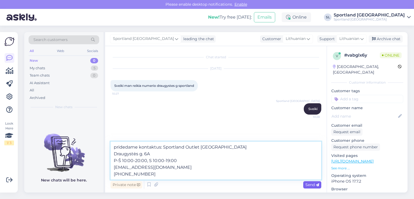
type textarea "pridedame kontaktus: Sportland Outlet Kaunas Draugystės g. 6A P-Š 10:00-20:00, …"
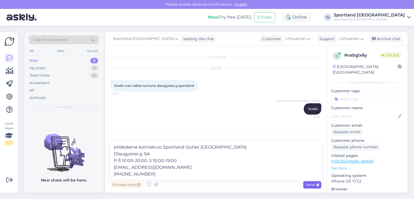
click at [318, 185] on icon at bounding box center [317, 184] width 3 height 3
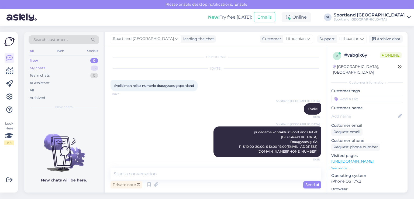
click at [50, 68] on div "My chats 5" at bounding box center [64, 68] width 71 height 8
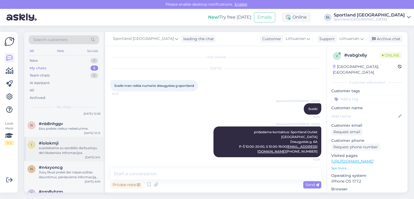
scroll to position [37, 0]
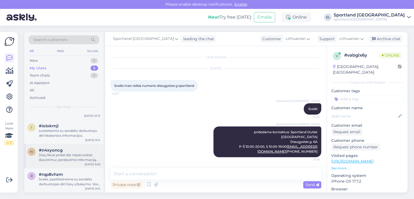
click at [61, 162] on div "n #n4xyoncg Jūsų likusi prekė dar neparuoštas išsiuntimui, perdavėme informacij…" at bounding box center [63, 156] width 79 height 24
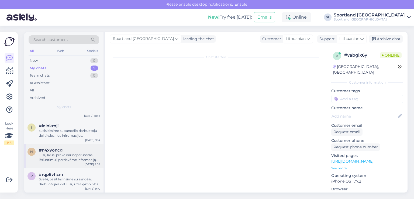
scroll to position [6, 0]
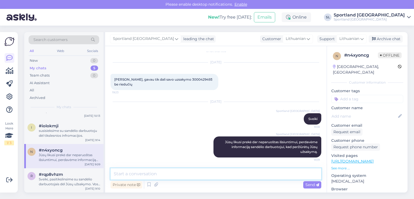
click at [170, 173] on textarea at bounding box center [215, 173] width 211 height 11
type textarea "Informavome Jus el. paštu."
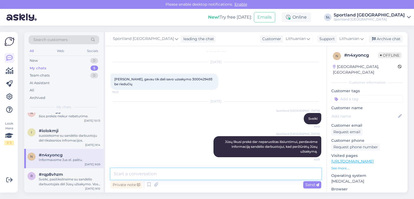
scroll to position [32, 0]
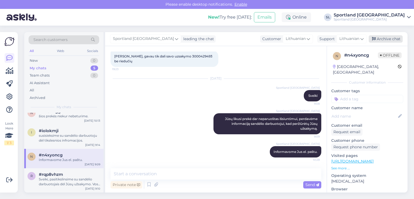
click at [395, 40] on div "Archive chat" at bounding box center [385, 38] width 34 height 7
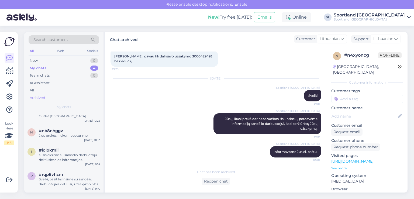
scroll to position [0, 0]
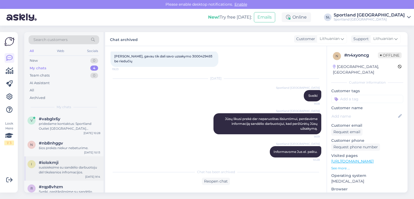
click at [56, 172] on div "susisieksime su sandėlio darbuotoju dėl tikslesnios infromacijos." at bounding box center [69, 170] width 61 height 10
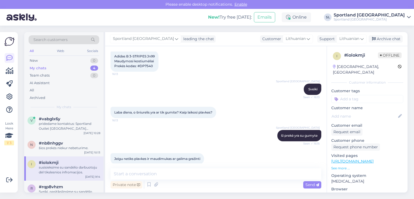
scroll to position [274, 0]
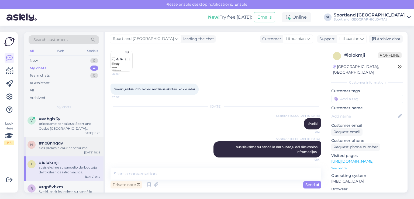
click at [55, 151] on div "n #nb8nhggv šios prekės niekur nebeturime. Aug 11 10:13" at bounding box center [63, 146] width 79 height 19
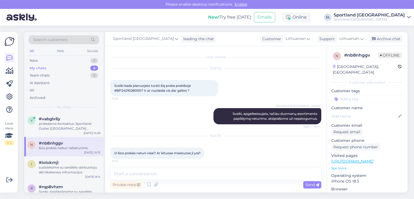
scroll to position [48, 0]
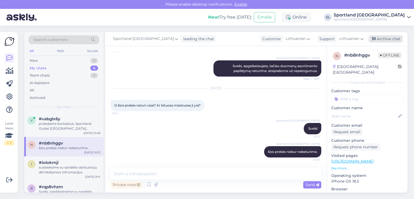
click at [381, 38] on div "Archive chat" at bounding box center [385, 38] width 34 height 7
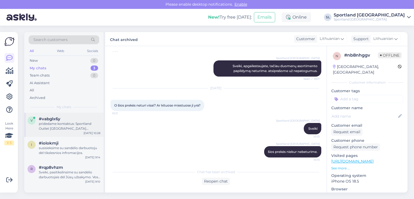
click at [59, 132] on div "v #vabglx6y pridedame kontaktus: Sportland Outlet Kaunas Draugystės g. 6A P-Š 1…" at bounding box center [63, 125] width 79 height 24
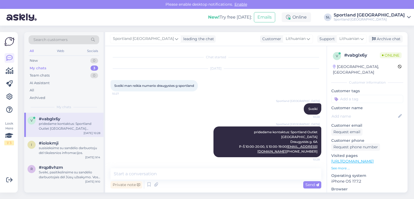
scroll to position [0, 0]
click at [58, 142] on span "#iolokmji" at bounding box center [49, 143] width 20 height 5
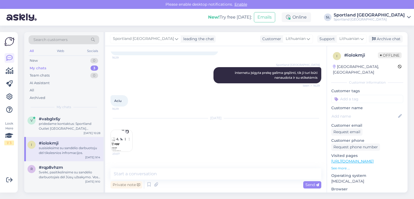
scroll to position [194, 0]
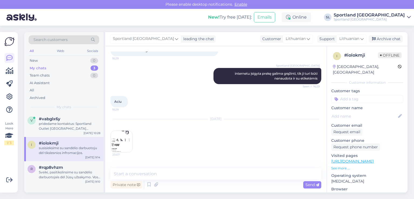
click at [56, 152] on div "susisieksime su sandėlio darbuotoju dėl tikslesnios infromacijos." at bounding box center [69, 150] width 61 height 10
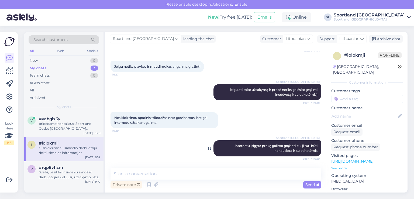
scroll to position [113, 0]
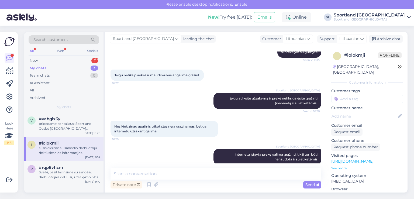
drag, startPoint x: 68, startPoint y: 60, endPoint x: 67, endPoint y: 66, distance: 6.8
click at [68, 60] on div "New 1" at bounding box center [64, 61] width 71 height 8
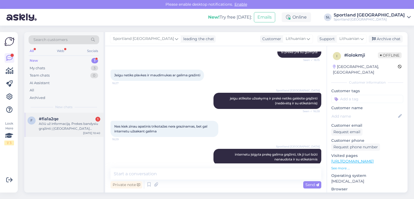
click at [58, 127] on div "Ačiū už informaciją. Prekes bandysiu grąžinti į Sportland parduotuvę Panevėžyje." at bounding box center [69, 126] width 61 height 10
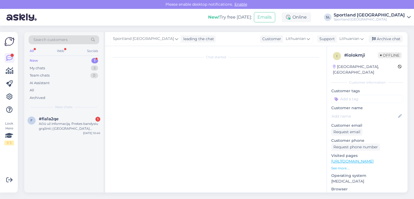
scroll to position [277, 0]
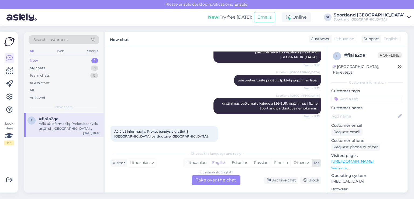
click at [198, 164] on div "Lithuanian" at bounding box center [196, 163] width 25 height 8
click at [204, 183] on div "Lithuanian to Lithuanian Take over the chat" at bounding box center [215, 180] width 49 height 10
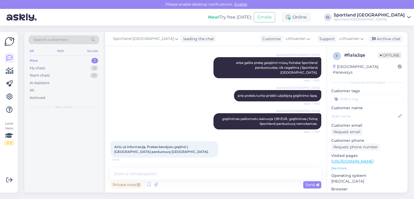
scroll to position [257, 0]
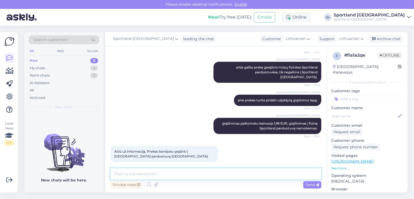
click at [159, 177] on textarea at bounding box center [215, 173] width 211 height 11
type textarea "Puiku, geros Jums dienos :)"
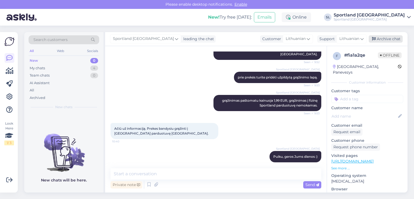
click at [389, 40] on div "Archive chat" at bounding box center [385, 38] width 34 height 7
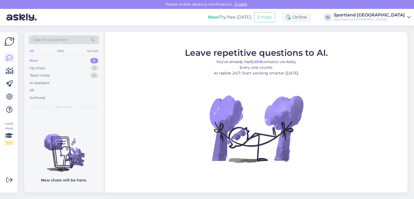
click at [54, 68] on div "My chats 3" at bounding box center [64, 68] width 71 height 8
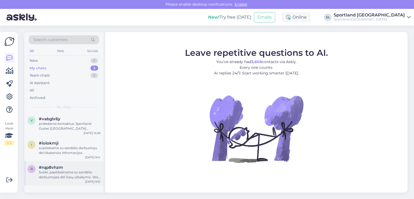
click at [65, 167] on div "#rqp8vhzm" at bounding box center [69, 167] width 61 height 5
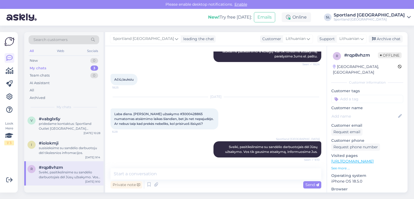
scroll to position [187, 0]
click at [57, 151] on div "susisieksime su sandėlio darbuotoju dėl tikslesnios infromacijos." at bounding box center [69, 150] width 61 height 10
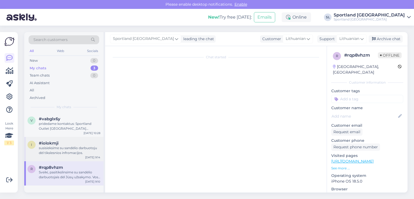
scroll to position [274, 0]
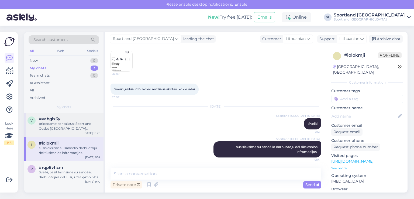
click at [46, 123] on div "pridedame kontaktus: Sportland Outlet Kaunas Draugystės g. 6A P-Š 10:00-20:00, …" at bounding box center [69, 126] width 61 height 10
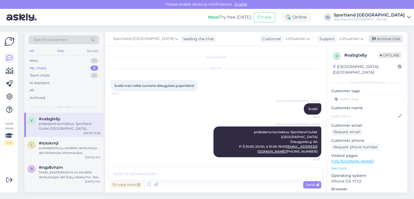
click at [395, 37] on div "Archive chat" at bounding box center [385, 38] width 34 height 7
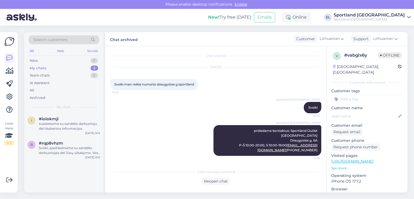
scroll to position [2, 0]
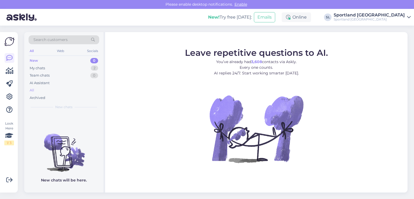
click at [37, 91] on div "All" at bounding box center [64, 90] width 71 height 8
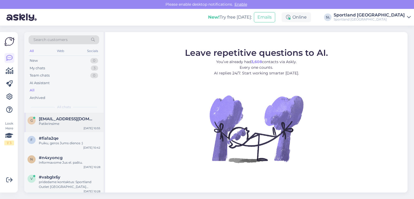
click at [46, 123] on div "Patikrinsime" at bounding box center [69, 123] width 61 height 5
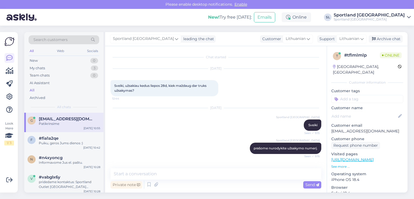
scroll to position [66, 0]
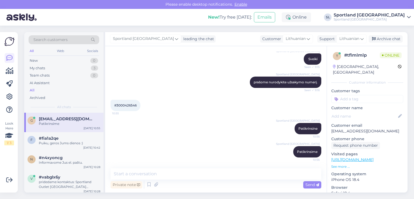
click at [127, 106] on span "#3000426546" at bounding box center [125, 105] width 22 height 4
copy div "3000426546 10:55"
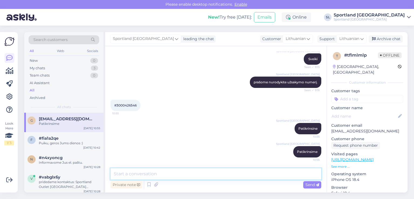
click at [243, 177] on textarea at bounding box center [215, 173] width 211 height 11
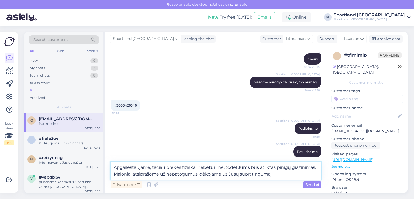
type textarea "Apgailestaujame, tačiau prekės fiziškai nebeturime, todėl Jums bus atliktas pin…"
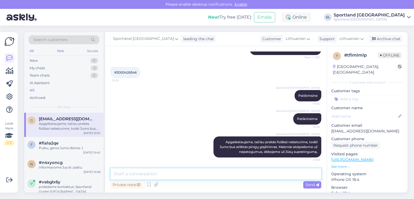
scroll to position [99, 0]
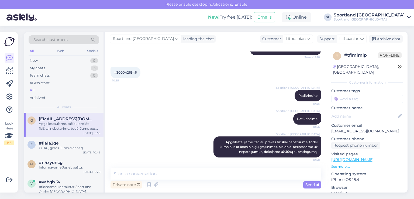
click at [124, 74] on div "#3000426546 10:55" at bounding box center [125, 72] width 30 height 11
click at [124, 72] on span "#3000426546" at bounding box center [125, 72] width 22 height 4
copy div "3000426546 10:55"
click at [203, 147] on icon at bounding box center [204, 146] width 3 height 3
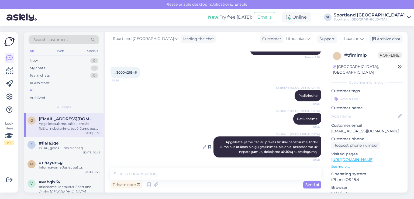
scroll to position [96, 0]
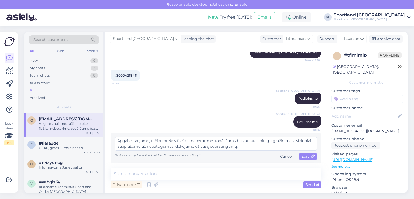
drag, startPoint x: 259, startPoint y: 148, endPoint x: 107, endPoint y: 142, distance: 152.3
click at [107, 142] on div "Chat started Aug 10 2025 Sveiki, užsakiau kedus liepos 28d, kiek maždaug dar tr…" at bounding box center [215, 119] width 221 height 146
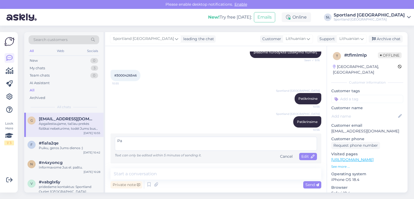
type textarea "P"
click at [118, 139] on textarea "Informuosime el. paštu" at bounding box center [216, 144] width 202 height 14
type textarea "Jus Informuosime el. paštu"
click at [304, 155] on span "Edit" at bounding box center [307, 156] width 13 height 5
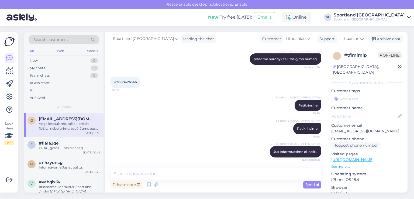
scroll to position [89, 0]
click at [57, 70] on div "My chats 3" at bounding box center [64, 68] width 71 height 8
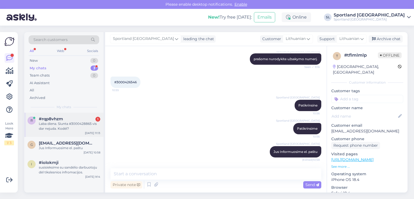
click at [59, 124] on div "Laba diena. Siunta #3000428865 vis dar nejuda. Kodėl?" at bounding box center [69, 126] width 61 height 10
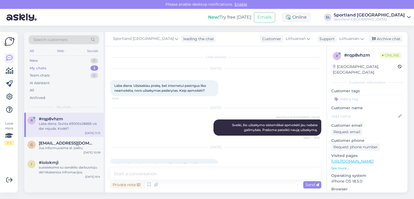
scroll to position [222, 0]
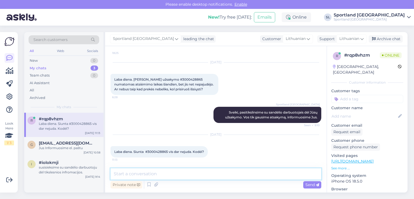
click at [181, 168] on textarea at bounding box center [215, 173] width 211 height 11
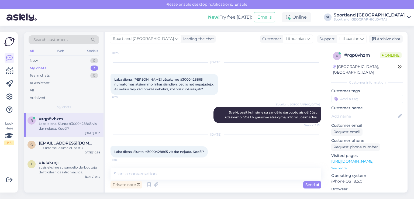
click at [194, 180] on div "Private note Send" at bounding box center [215, 184] width 211 height 10
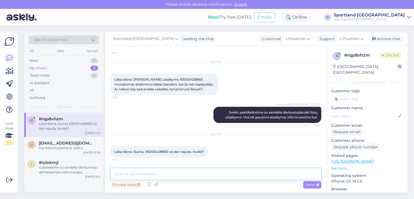
click at [193, 178] on textarea at bounding box center [215, 173] width 211 height 11
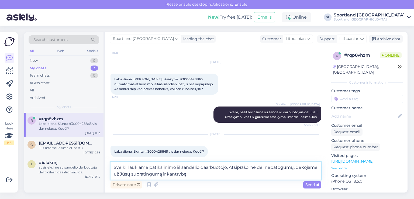
type textarea "Sveiki, laukiame patikslinimo iš sandėlio daarbuotojo, Atsiprašome dėl nepatogu…"
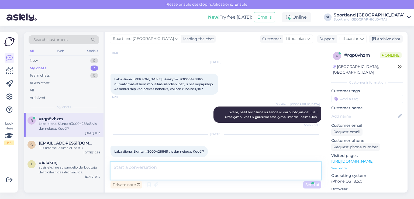
scroll to position [254, 0]
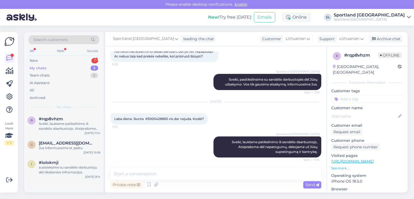
click at [27, 62] on div "Search customers All Web Socials New 1 My chats 3 Team chats 0 AI Assistant All…" at bounding box center [63, 72] width 79 height 81
click at [44, 61] on div "New 1" at bounding box center [64, 61] width 71 height 8
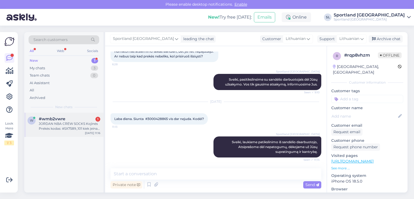
click at [69, 119] on div "#wmb2vwre 1" at bounding box center [69, 118] width 61 height 5
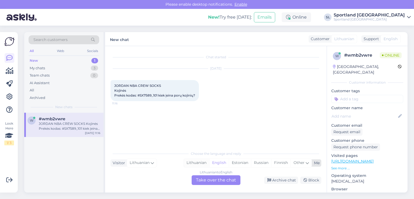
click at [197, 162] on div "Lithuanian" at bounding box center [196, 163] width 25 height 8
click at [207, 181] on div "Lithuanian to Lithuanian Take over the chat" at bounding box center [215, 180] width 49 height 10
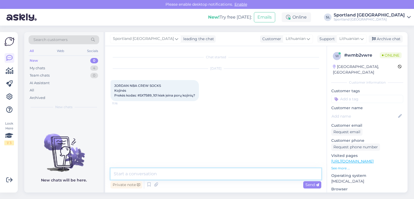
click at [175, 175] on textarea at bounding box center [215, 173] width 211 height 11
type textarea "Sveiki"
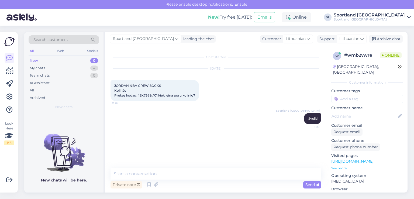
click at [151, 96] on span "JORDAN NBA CREW SOCKS Kojinės Prekės kodas: #SX7589_101 kiek įeina porų kojinių?" at bounding box center [154, 90] width 81 height 14
copy span "SX7589_101"
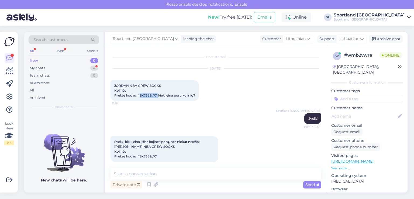
scroll to position [5, 0]
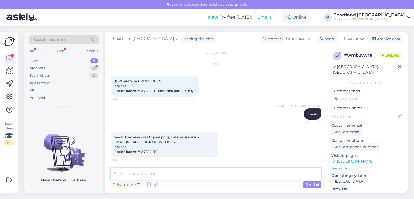
click at [157, 172] on textarea at bounding box center [215, 173] width 211 height 11
type textarea "viena pora"
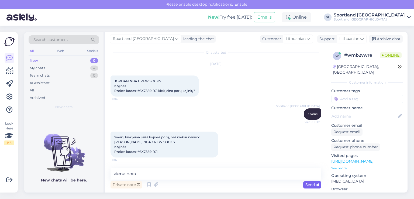
click at [315, 184] on span "Send" at bounding box center [312, 184] width 14 height 5
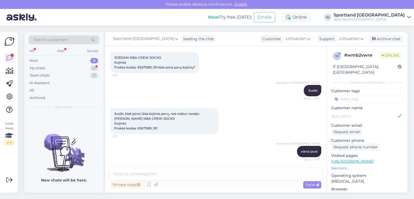
scroll to position [51, 0]
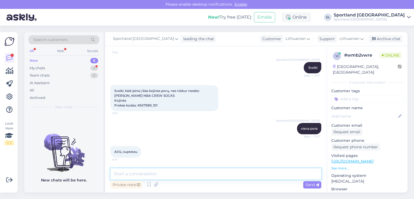
click at [198, 172] on textarea at bounding box center [215, 173] width 211 height 11
type textarea "B"
type textarea "Nėra už ką :)"
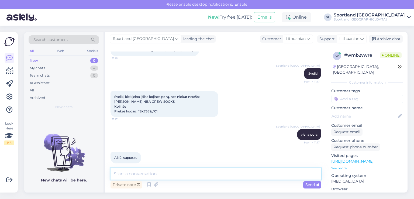
scroll to position [74, 0]
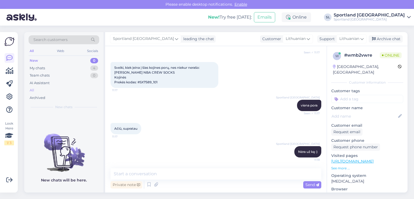
click at [45, 91] on div "All" at bounding box center [64, 90] width 71 height 8
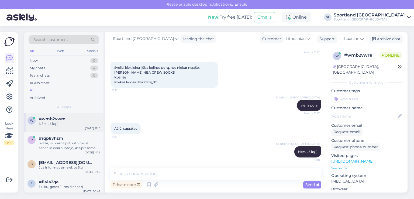
click at [62, 131] on div "w #wmb2vwre Nėra už ką :) Aug 11 11:18" at bounding box center [63, 122] width 79 height 19
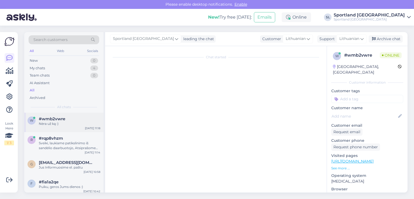
scroll to position [0, 0]
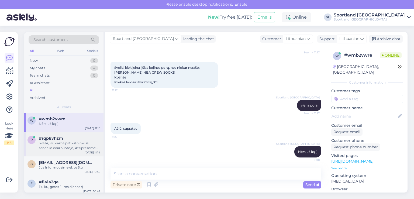
click at [60, 143] on div "Sveiki, laukiame patikslinimo iš sandėlio daarbuotojo, Atsiprašome dėl nepatogu…" at bounding box center [69, 146] width 61 height 10
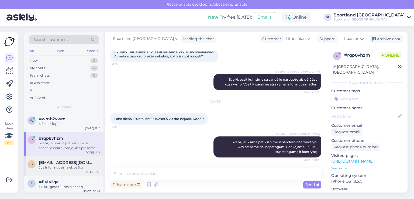
click at [51, 165] on div "Jus Informuosime el. paštu" at bounding box center [69, 167] width 61 height 5
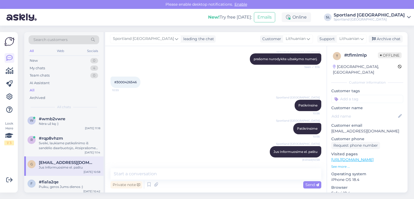
scroll to position [89, 0]
click at [68, 180] on div "#fia1a2qe" at bounding box center [69, 181] width 61 height 5
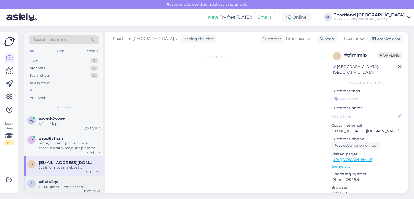
scroll to position [282, 0]
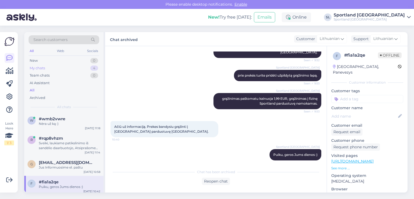
click at [37, 68] on div "My chats" at bounding box center [37, 67] width 15 height 5
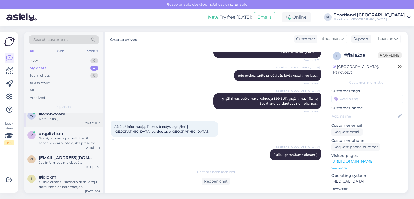
scroll to position [8, 0]
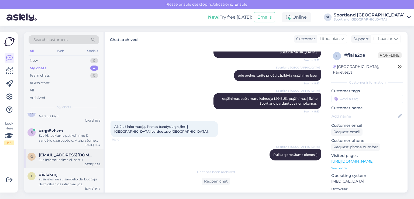
click at [63, 162] on div "g grubinskaited@gmail.com Jus Informuosime el. paštu Aug 11 10:58" at bounding box center [63, 158] width 79 height 19
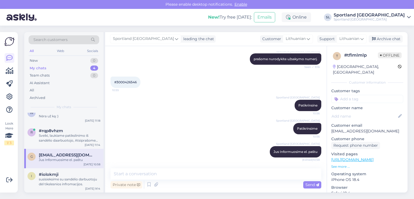
click at [125, 83] on div "#3000426546 10:55" at bounding box center [125, 81] width 30 height 11
click at [127, 81] on span "#3000426546" at bounding box center [125, 82] width 22 height 4
copy div "3000426546 10:55"
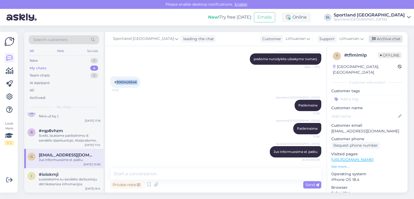
click at [387, 42] on div "Archive chat" at bounding box center [385, 38] width 34 height 7
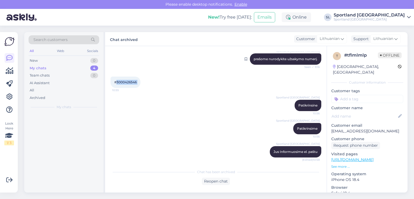
scroll to position [0, 0]
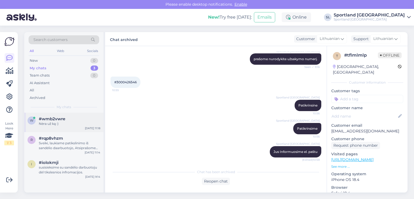
click at [57, 126] on div "w #wmb2vwre Nėra už ką :) Aug 11 11:18" at bounding box center [63, 122] width 79 height 19
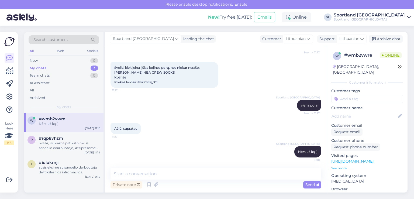
scroll to position [74, 0]
click at [82, 144] on div "Sveiki, laukiame patikslinimo iš sandėlio daarbuotojo, Atsiprašome dėl nepatogu…" at bounding box center [69, 146] width 61 height 10
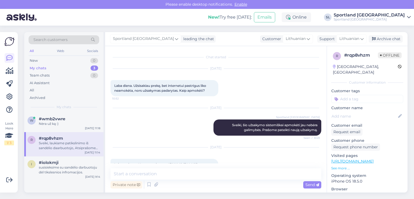
scroll to position [254, 0]
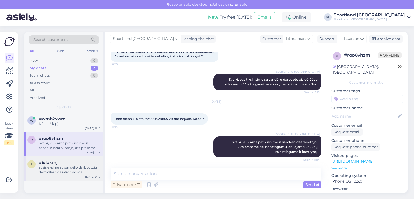
click at [72, 174] on div "susisieksime su sandėlio darbuotoju dėl tikslesnios infromacijos." at bounding box center [69, 170] width 61 height 10
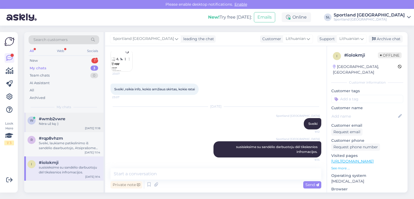
click at [48, 123] on div "Nėra už ką :)" at bounding box center [69, 123] width 61 height 5
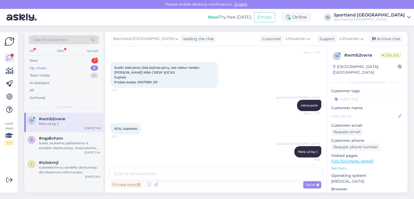
scroll to position [74, 0]
click at [45, 62] on div "New 1" at bounding box center [64, 61] width 71 height 8
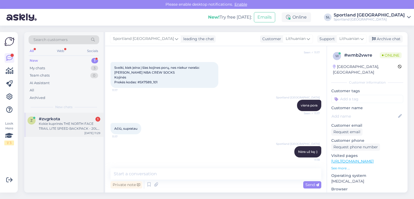
click at [63, 120] on div "#zvgrkota 1" at bounding box center [69, 118] width 61 height 5
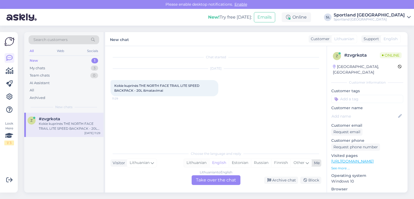
click at [198, 162] on div "Lithuanian" at bounding box center [196, 163] width 25 height 8
click at [206, 179] on div "Lithuanian to Lithuanian Take over the chat" at bounding box center [215, 180] width 49 height 10
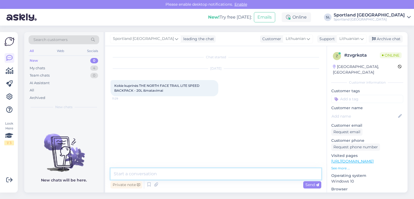
click at [192, 173] on textarea at bounding box center [215, 173] width 211 height 11
type textarea "Sveiki"
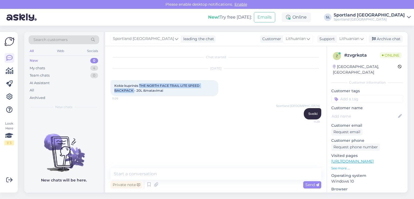
drag, startPoint x: 139, startPoint y: 83, endPoint x: 134, endPoint y: 89, distance: 8.6
click at [134, 89] on div "Kokie kuprinės THE NORTH FACE TRAIL LITE SPEED BACKPACK - 20L išmatavimai 11:29" at bounding box center [164, 88] width 108 height 16
copy span "THE NORTH FACE TRAIL LITE SPEED BACKPACK"
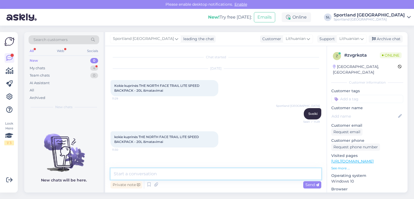
click at [181, 175] on textarea at bounding box center [215, 173] width 211 height 11
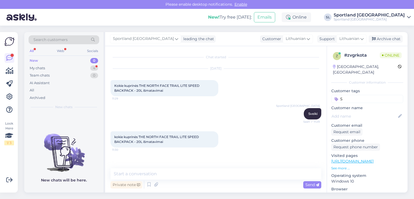
type input "S"
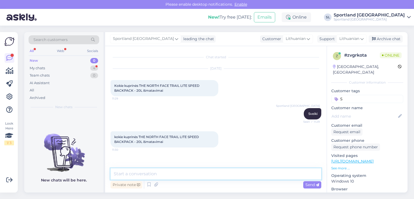
click at [181, 175] on textarea at bounding box center [215, 173] width 211 height 11
paste textarea "45 cm x 22 cm x 19 cm"
type textarea "S/M dydis - 45 cm x 22 cm x 19 cm"
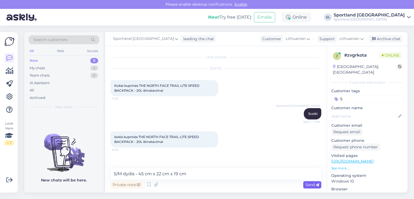
click at [314, 185] on span "Send" at bounding box center [312, 184] width 14 height 5
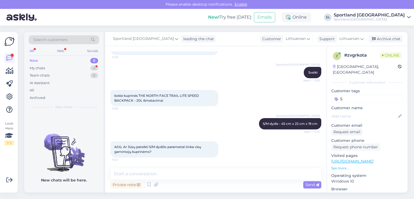
scroll to position [69, 0]
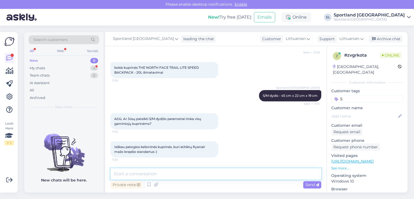
click at [208, 173] on textarea at bounding box center [215, 173] width 211 height 11
type textarea "deja, kiekviena kuprinė gali turėti kitokius išmatavimus"
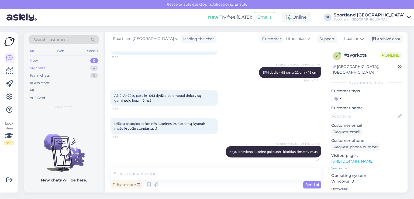
click at [70, 65] on div "My chats 4" at bounding box center [64, 68] width 71 height 8
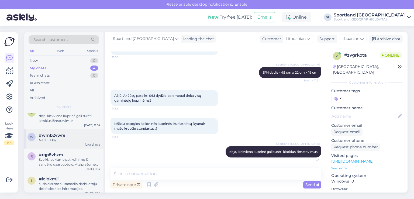
scroll to position [12, 0]
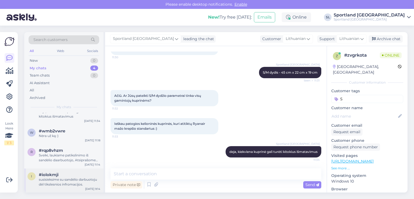
click at [62, 173] on div "#iolokmji" at bounding box center [69, 174] width 61 height 5
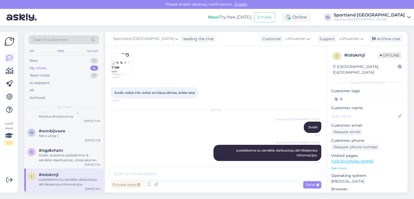
scroll to position [274, 0]
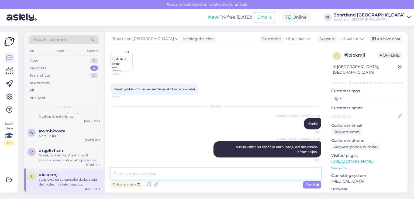
click at [179, 176] on textarea at bounding box center [215, 173] width 211 height 11
type textarea "M"
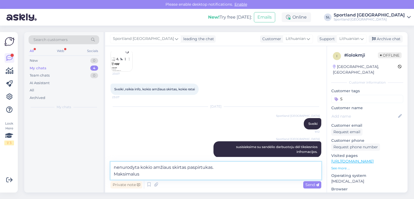
scroll to position [0, 0]
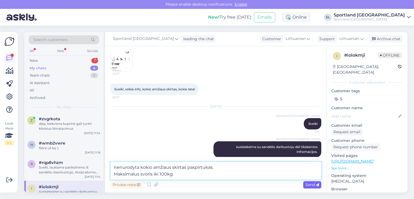
type textarea "nenurodyta kokio amžiaus skirtas paspirtukas. Maksimalus svoris iki 100kg."
click at [312, 186] on span "Send" at bounding box center [312, 184] width 14 height 5
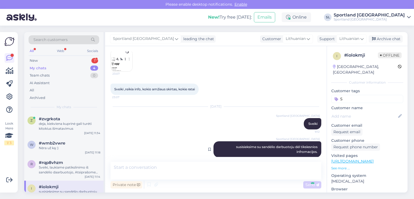
scroll to position [302, 0]
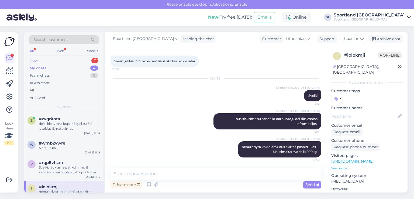
click at [62, 59] on div "New 1" at bounding box center [64, 61] width 71 height 8
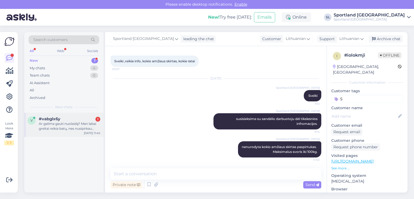
click at [38, 131] on div "v #vabglx6y 1 Ar galima gauti nuolaidą? Man labai greitai reikia batų, nes nusi…" at bounding box center [63, 125] width 79 height 24
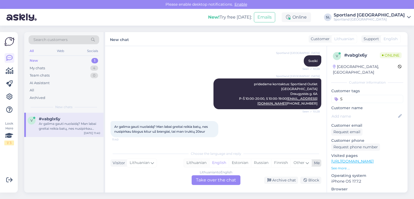
click at [200, 161] on div "Lithuanian" at bounding box center [196, 163] width 25 height 8
click at [207, 183] on div "Lithuanian to Lithuanian Take over the chat" at bounding box center [215, 180] width 49 height 10
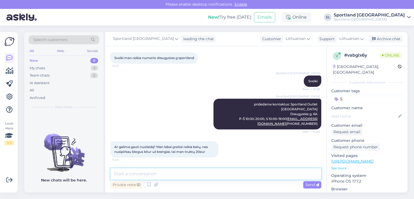
click at [191, 175] on textarea at bounding box center [215, 173] width 211 height 11
type textarea "Sveiki"
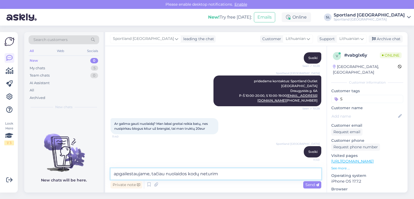
type textarea "apgailestaujame, tačiau nuolaidos kodų neturime"
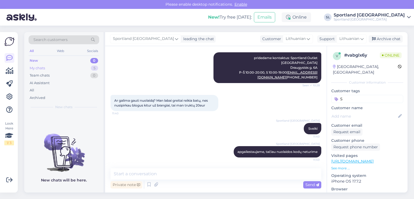
click at [46, 66] on div "My chats 5" at bounding box center [64, 68] width 71 height 8
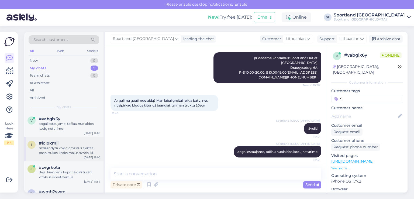
scroll to position [37, 0]
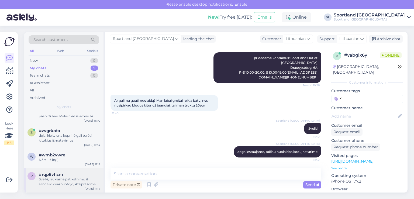
click at [64, 177] on div "Sveiki, laukiame patikslinimo iš sandėlio daarbuotojo, Atsiprašome dėl nepatogu…" at bounding box center [69, 182] width 61 height 10
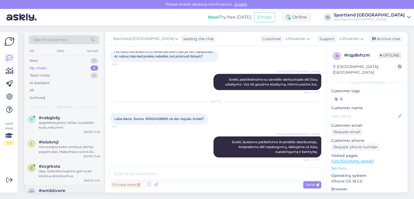
scroll to position [0, 0]
click at [54, 153] on div "nenurodyta kokio amžiaus skirtas paspirtukas. Maksimalus svoris iki 100kg." at bounding box center [69, 150] width 61 height 10
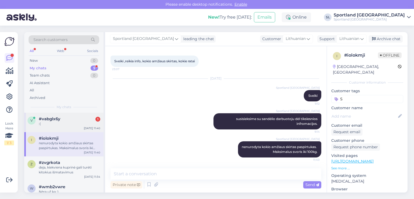
click at [68, 120] on div "#vabglx6y 1" at bounding box center [69, 118] width 61 height 5
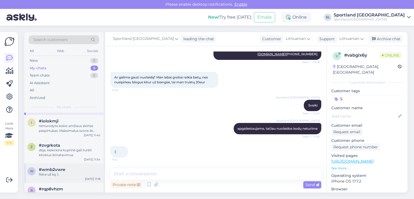
scroll to position [32, 0]
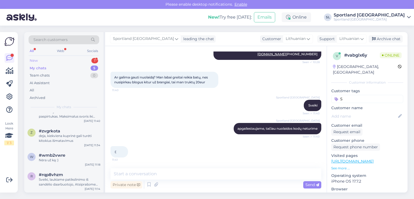
click at [58, 61] on div "New 1" at bounding box center [64, 61] width 71 height 8
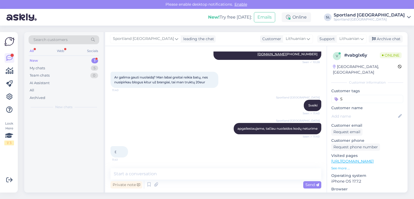
scroll to position [0, 0]
click at [57, 117] on div "#tbstffjv 1" at bounding box center [69, 118] width 61 height 5
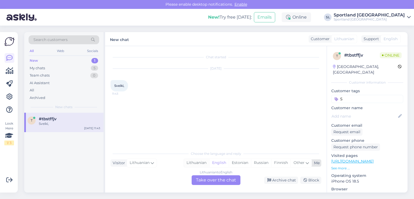
click at [191, 164] on div "Lithuanian" at bounding box center [196, 163] width 25 height 8
click at [202, 181] on div "Lithuanian to Lithuanian Take over the chat" at bounding box center [215, 180] width 49 height 10
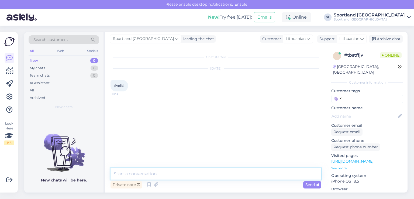
click at [183, 174] on textarea at bounding box center [215, 173] width 211 height 11
type textarea "Sveiki"
type textarea "k"
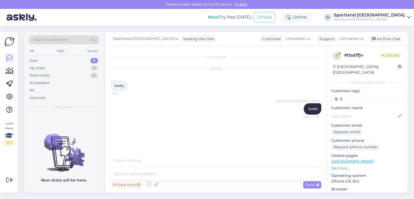
click at [193, 197] on div "Search customers All Web Socials New 0 My chats 6 Team chats 0 AI Assistant All…" at bounding box center [217, 112] width 393 height 173
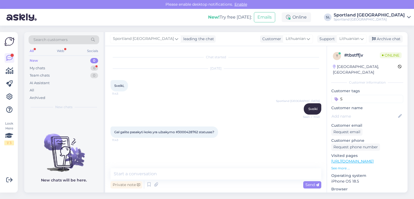
click at [196, 130] on span "Gal galite pasakyti koks yra užsakymo #3000428762 statusas?" at bounding box center [164, 132] width 100 height 4
copy span "3000428762"
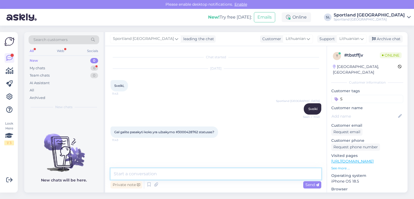
click at [188, 177] on textarea at bounding box center [215, 173] width 211 height 11
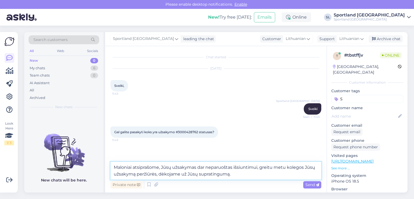
type textarea "Maloniai atsiprašome, Jūsų užsakymas dar neparuoštas išsiuntimui, greitu metu k…"
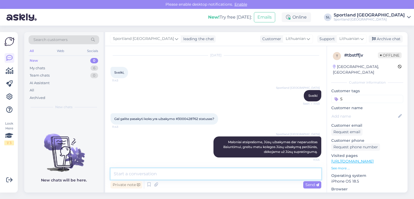
scroll to position [18, 0]
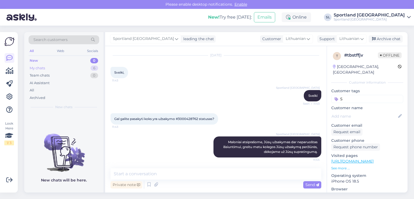
click at [53, 71] on div "My chats 6" at bounding box center [64, 68] width 71 height 8
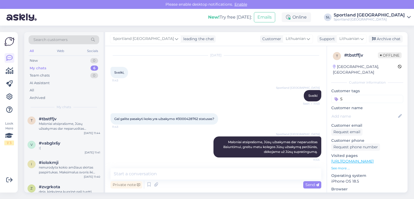
click at [54, 67] on div "My chats 6" at bounding box center [64, 68] width 71 height 8
click at [64, 152] on div "v #vabglx6y :( Aug 11 11:41" at bounding box center [63, 146] width 79 height 19
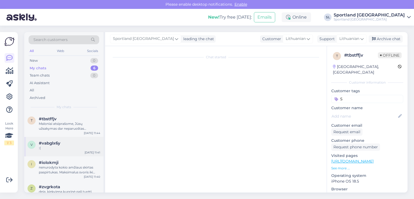
scroll to position [97, 0]
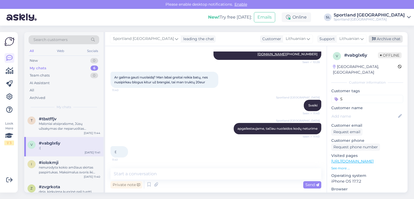
click at [392, 36] on div "Archive chat" at bounding box center [385, 38] width 34 height 7
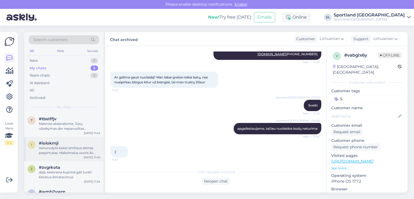
click at [60, 153] on div "nenurodyta kokio amžiaus skirtas paspirtukas. Maksimalus svoris iki 100kg." at bounding box center [69, 150] width 61 height 10
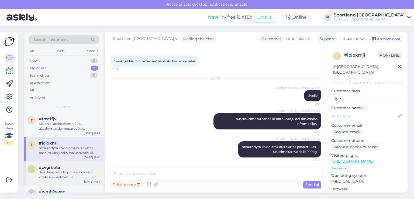
click at [69, 169] on div "#zvgrkota" at bounding box center [69, 167] width 61 height 5
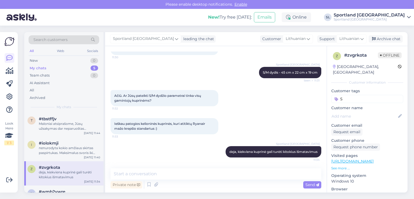
scroll to position [93, 0]
click at [396, 40] on div "Archive chat" at bounding box center [385, 38] width 34 height 7
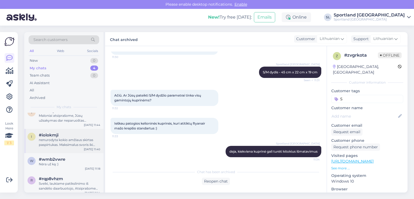
scroll to position [12, 0]
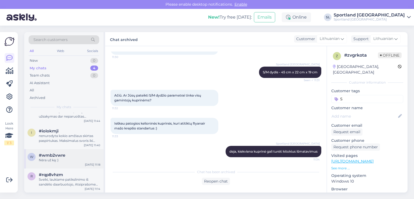
click at [63, 159] on div "Nėra už ką :)" at bounding box center [69, 160] width 61 height 5
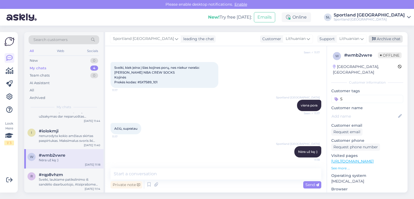
click at [386, 39] on div "Archive chat" at bounding box center [385, 38] width 34 height 7
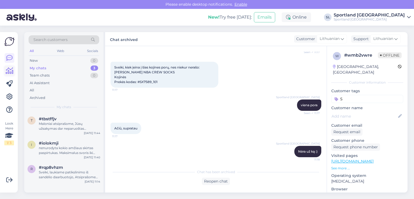
click at [6, 71] on icon at bounding box center [10, 71] width 8 height 6
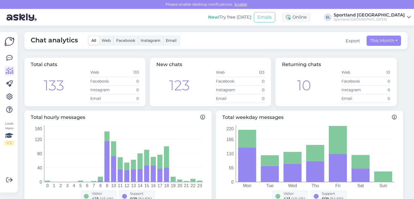
click at [4, 55] on div "Look Here 1 / 3 Get more Your checklist to get more value from Askly. Close Con…" at bounding box center [9, 112] width 18 height 160
click at [8, 59] on icon at bounding box center [9, 58] width 6 height 6
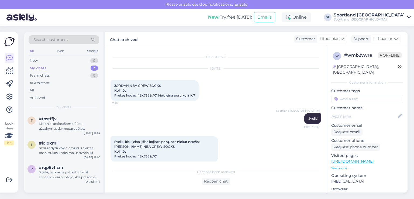
scroll to position [76, 0]
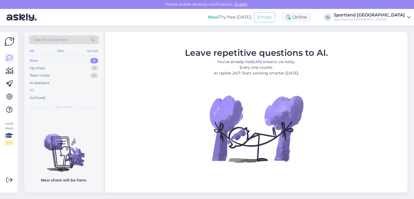
click at [36, 88] on div "All" at bounding box center [64, 90] width 71 height 8
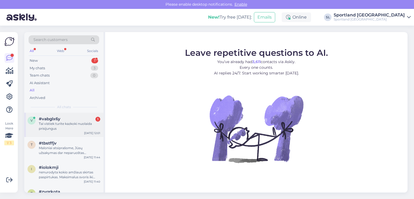
click at [54, 127] on div "Tai vistiek turite kazkoki nuolaida prisijungus" at bounding box center [69, 126] width 61 height 10
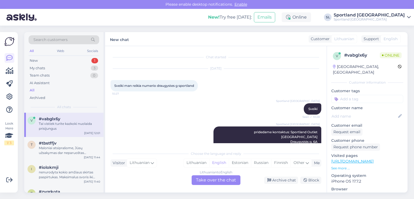
scroll to position [141, 0]
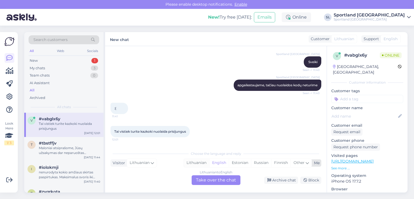
click at [198, 162] on div "Lithuanian" at bounding box center [196, 163] width 25 height 8
click at [206, 178] on div "Lithuanian to Lithuanian Take over the chat" at bounding box center [215, 180] width 49 height 10
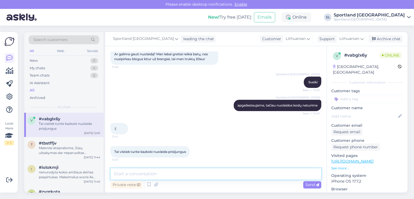
click at [177, 177] on textarea at bounding box center [215, 173] width 211 height 11
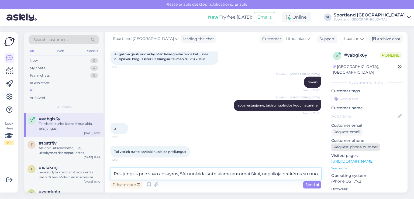
scroll to position [127, 0]
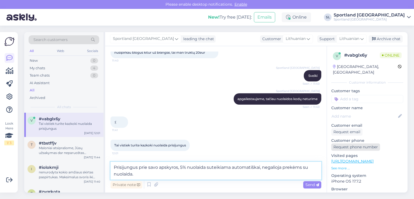
type textarea "Prisijungus prie savo apskyros, 5% nuolaida suteikiama automatiškai, negalioja …"
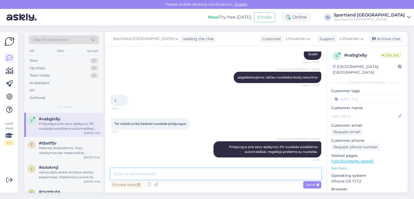
scroll to position [27, 0]
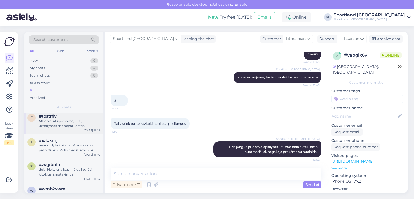
click at [72, 129] on div "t #tbstffjv Maloniai atsiprašome, Jūsų užsakymas dar neparuoštas išsiuntimui, g…" at bounding box center [63, 122] width 79 height 24
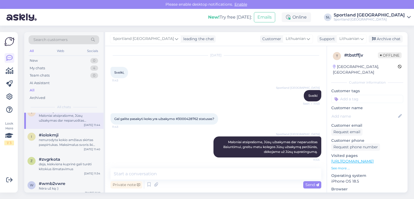
scroll to position [0, 0]
